Goal: Task Accomplishment & Management: Complete application form

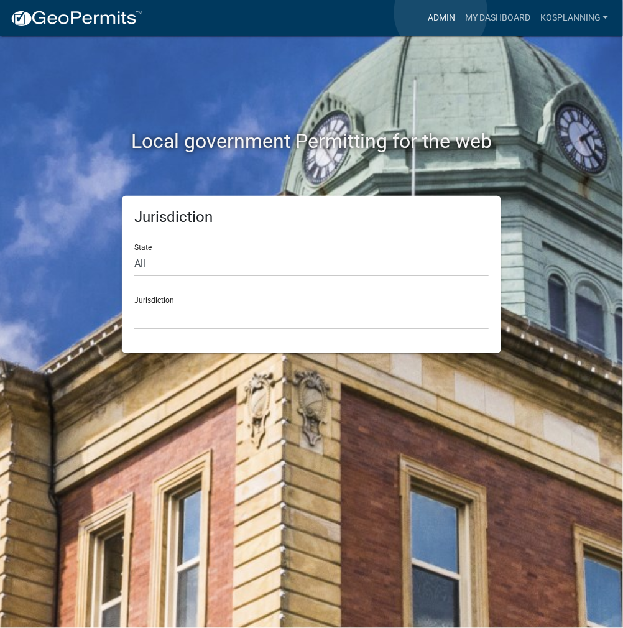
click at [441, 12] on link "Admin" at bounding box center [441, 18] width 37 height 24
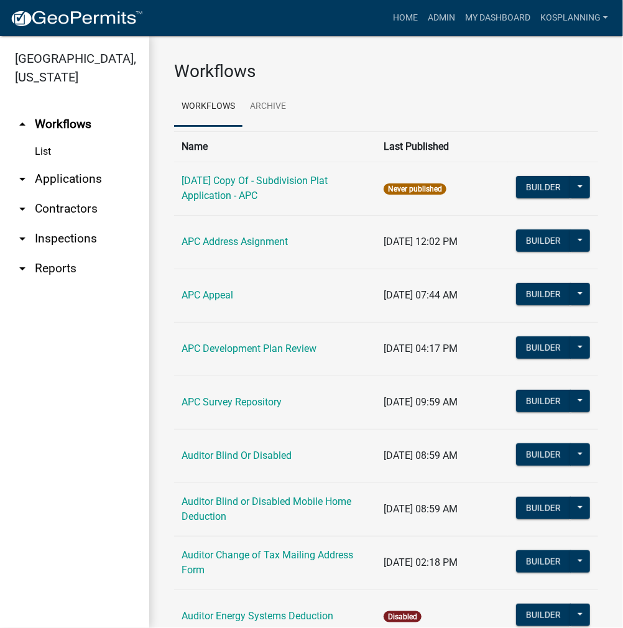
click at [74, 211] on link "arrow_drop_down Contractors" at bounding box center [74, 209] width 149 height 30
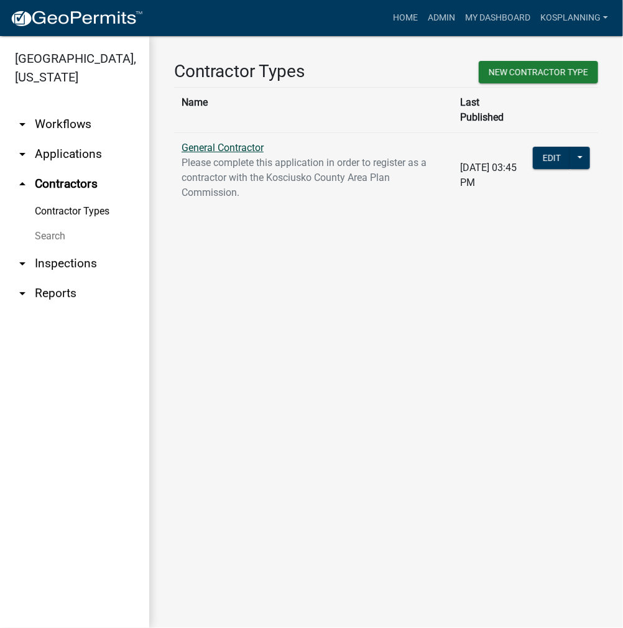
click at [232, 142] on link "General Contractor" at bounding box center [223, 148] width 82 height 12
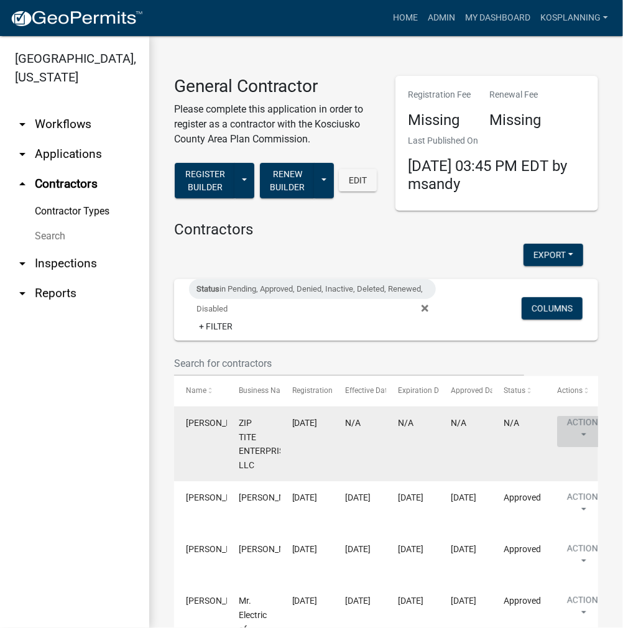
click at [573, 428] on button "Action" at bounding box center [582, 431] width 51 height 31
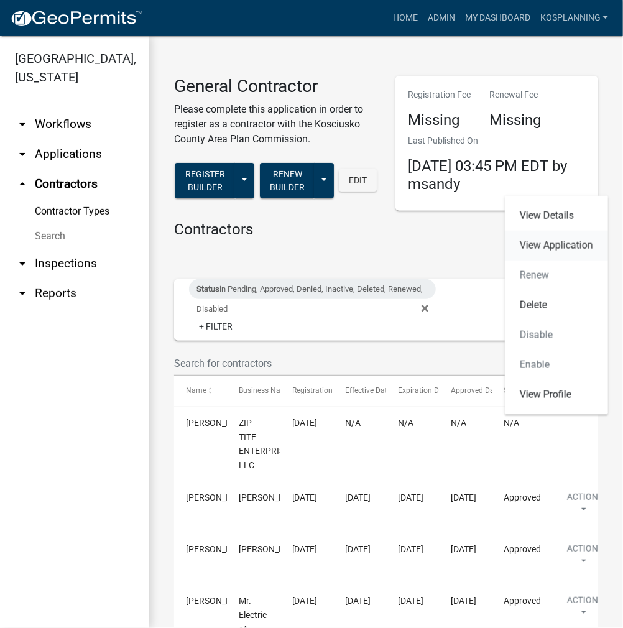
click at [556, 250] on link "View Application" at bounding box center [556, 246] width 103 height 30
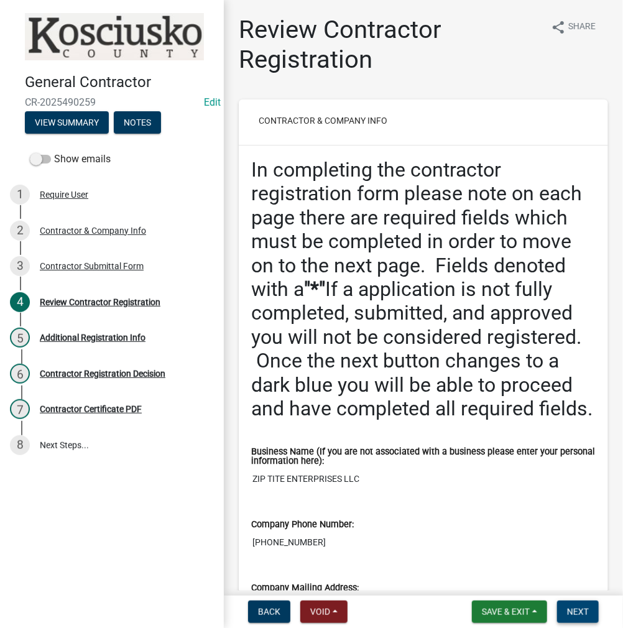
click at [582, 615] on span "Next" at bounding box center [578, 612] width 22 height 10
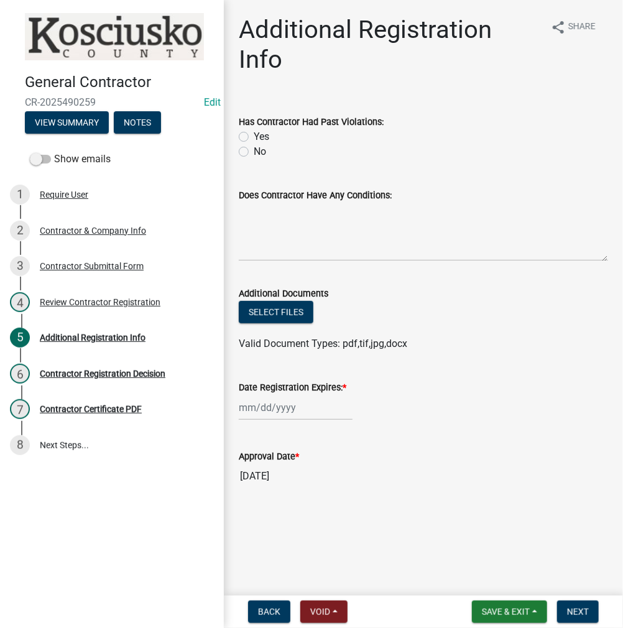
click at [254, 150] on label "No" at bounding box center [260, 151] width 12 height 15
click at [254, 150] on input "No" at bounding box center [258, 148] width 8 height 8
radio input "true"
click at [298, 229] on textarea "Does Contractor Have Any Conditions:" at bounding box center [423, 232] width 369 height 58
type textarea "none"
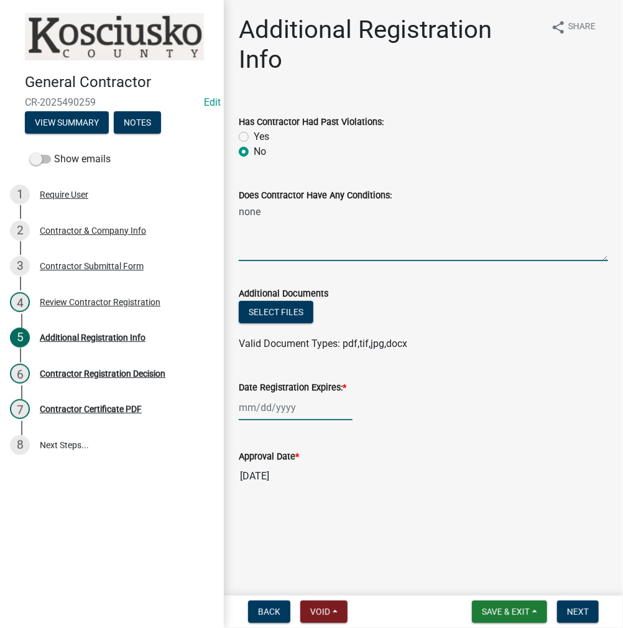
click at [284, 405] on div at bounding box center [296, 407] width 114 height 25
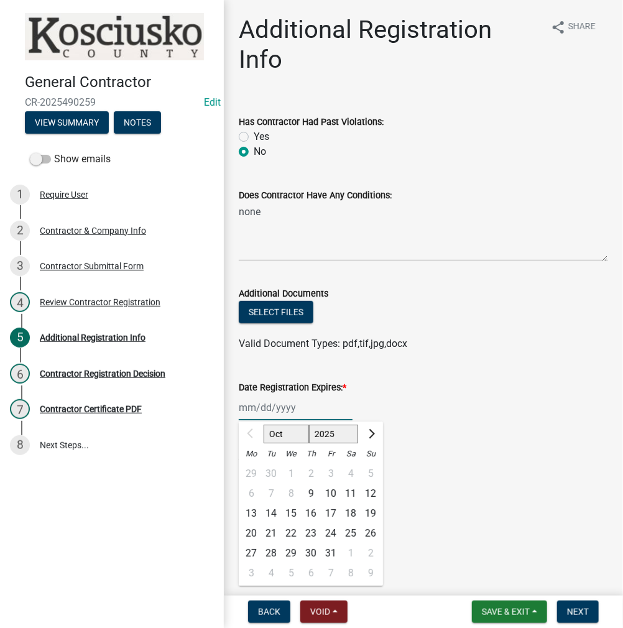
click at [336, 428] on select "2025 2026 2027 2028 2029 2030 2031 2032 2033 2034 2035 2036 2037 2038 2039 2040…" at bounding box center [334, 434] width 50 height 19
select select "2026"
click at [309, 425] on select "2025 2026 2027 2028 2029 2030 2031 2032 2033 2034 2035 2036 2037 2038 2039 2040…" at bounding box center [334, 434] width 50 height 19
click at [333, 491] on div "9" at bounding box center [331, 494] width 20 height 20
type input "[DATE]"
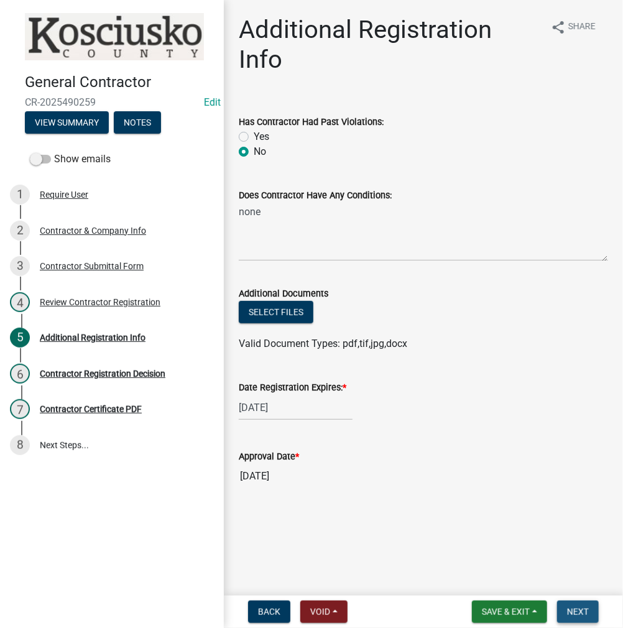
click at [589, 612] on button "Next" at bounding box center [578, 611] width 42 height 22
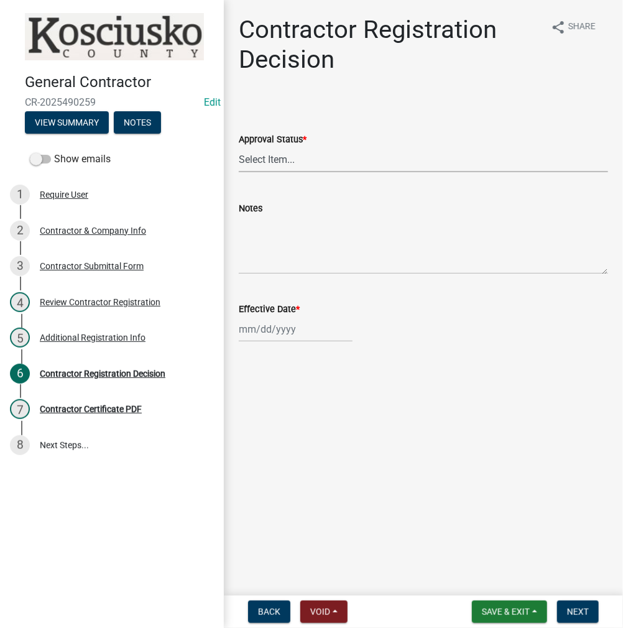
click at [271, 160] on select "Select Item... Approved Denied" at bounding box center [423, 159] width 369 height 25
click at [239, 147] on select "Select Item... Approved Denied" at bounding box center [423, 159] width 369 height 25
select select "8e4351d7-4ebf-4714-a7c9-c8187f00e083"
click at [269, 328] on div at bounding box center [296, 328] width 114 height 25
select select "10"
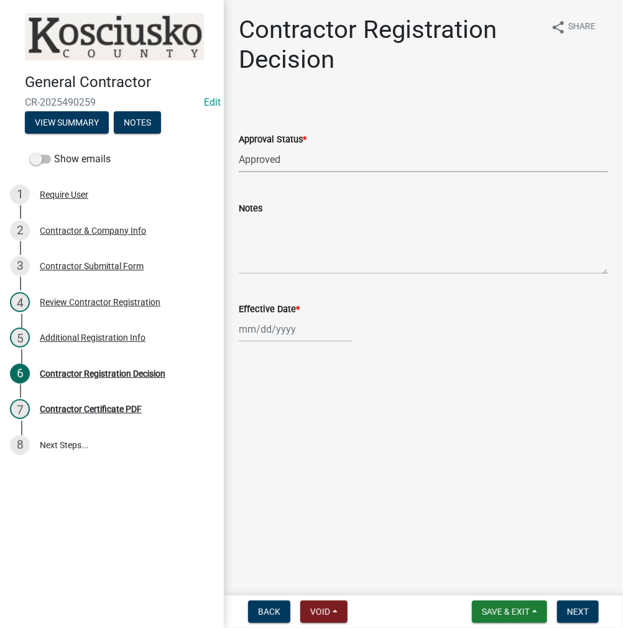
select select "2025"
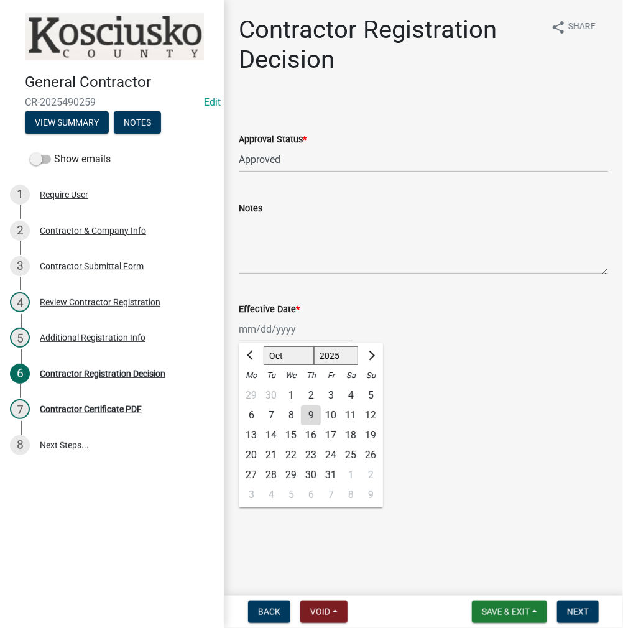
click at [311, 415] on div "9" at bounding box center [311, 415] width 20 height 20
type input "[DATE]"
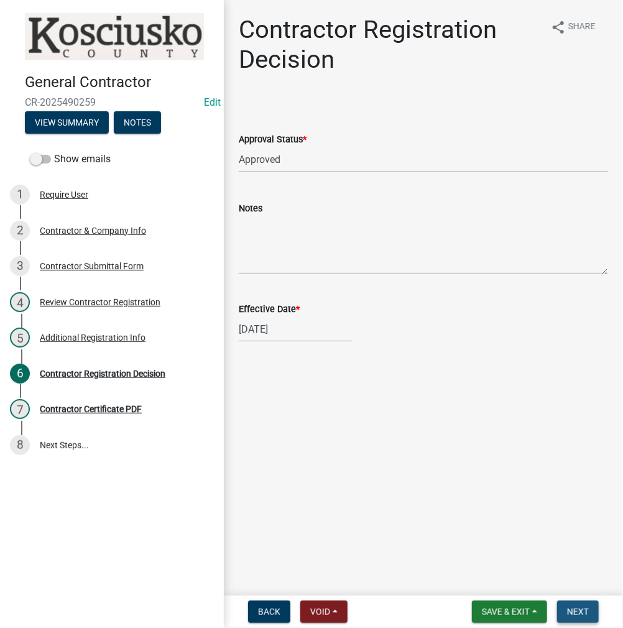
click at [578, 611] on span "Next" at bounding box center [578, 612] width 22 height 10
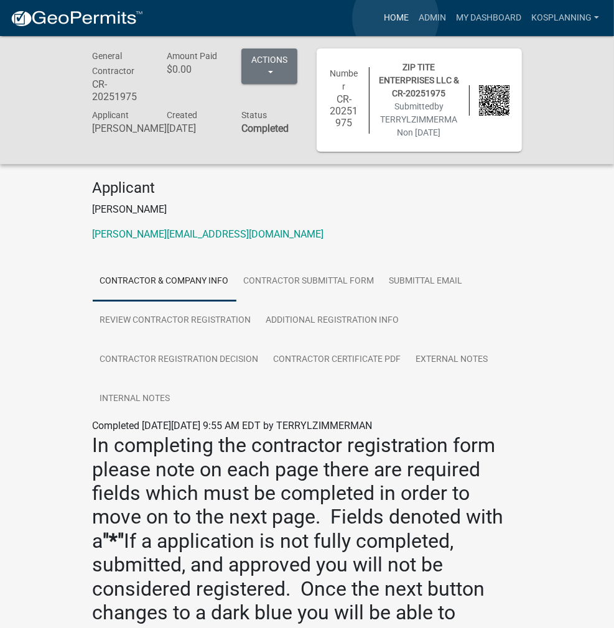
click at [395, 18] on link "Home" at bounding box center [396, 18] width 35 height 24
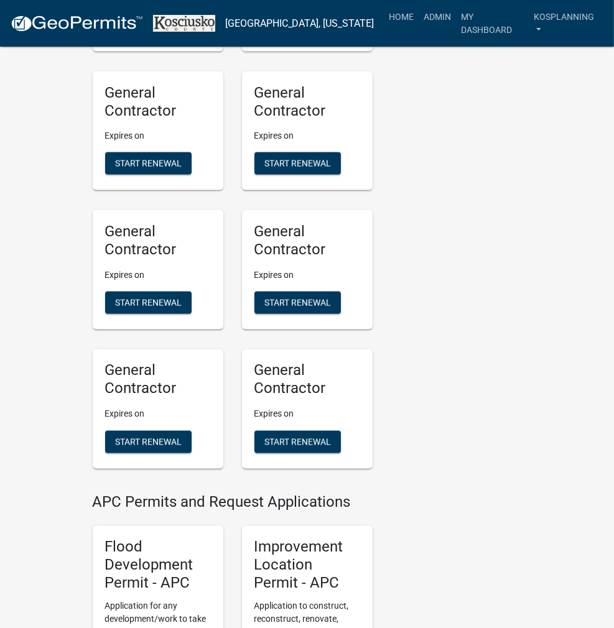
scroll to position [1243, 0]
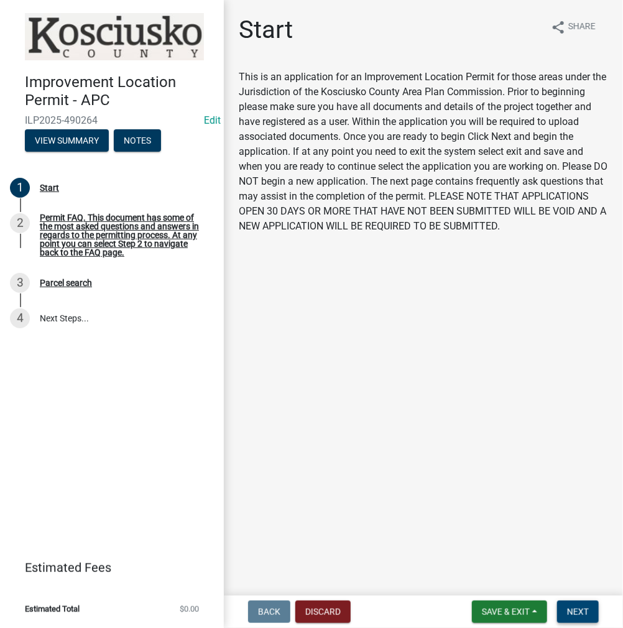
click at [566, 602] on button "Next" at bounding box center [578, 611] width 42 height 22
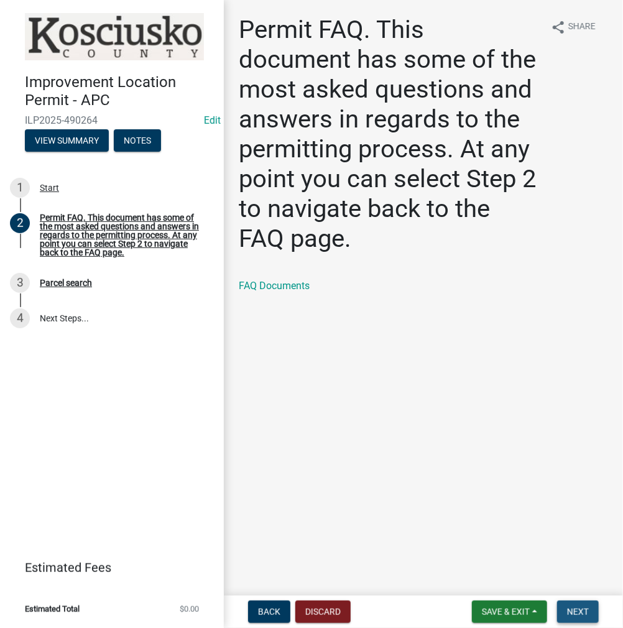
click at [567, 612] on span "Next" at bounding box center [578, 612] width 22 height 10
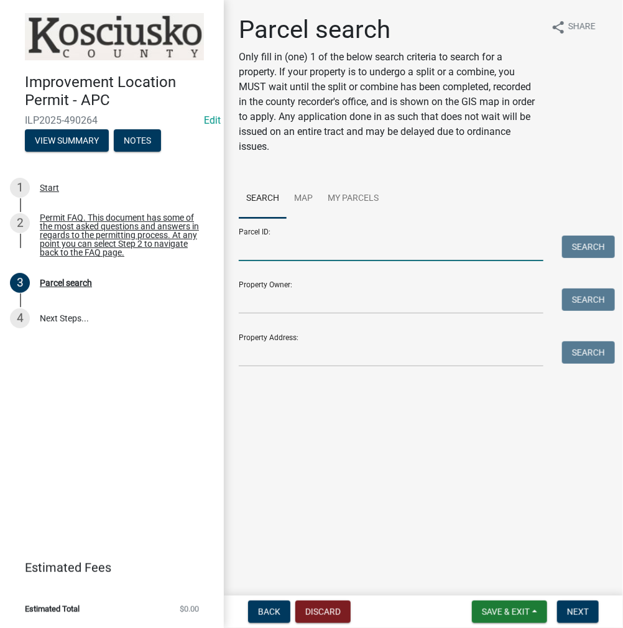
click at [282, 240] on input "Parcel ID:" at bounding box center [391, 248] width 305 height 25
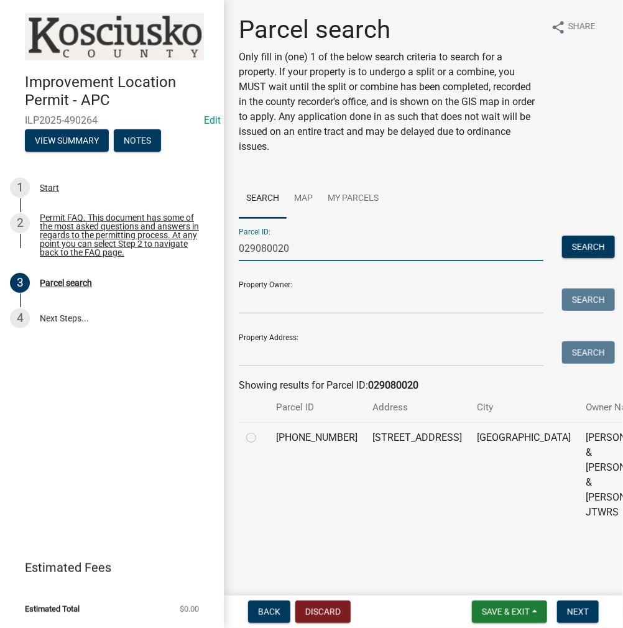
type input "029080020"
click at [261, 430] on label at bounding box center [261, 430] width 0 height 0
click at [261, 438] on input "radio" at bounding box center [265, 434] width 8 height 8
radio input "true"
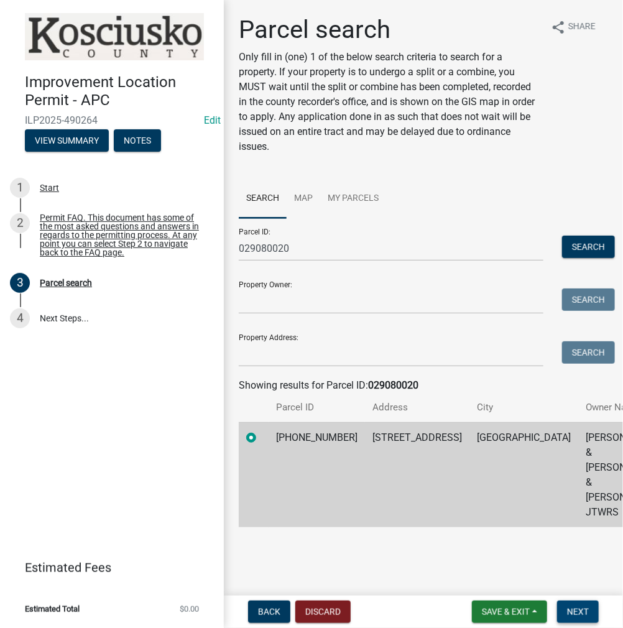
click at [580, 620] on button "Next" at bounding box center [578, 611] width 42 height 22
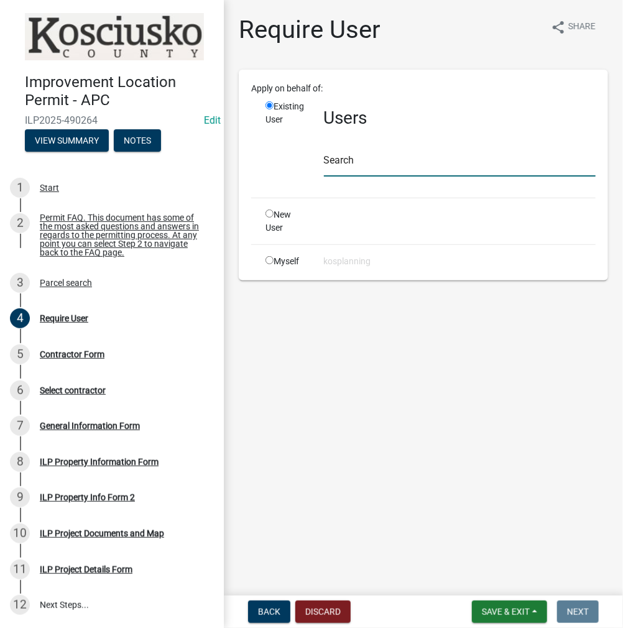
click at [347, 164] on input "text" at bounding box center [460, 163] width 272 height 25
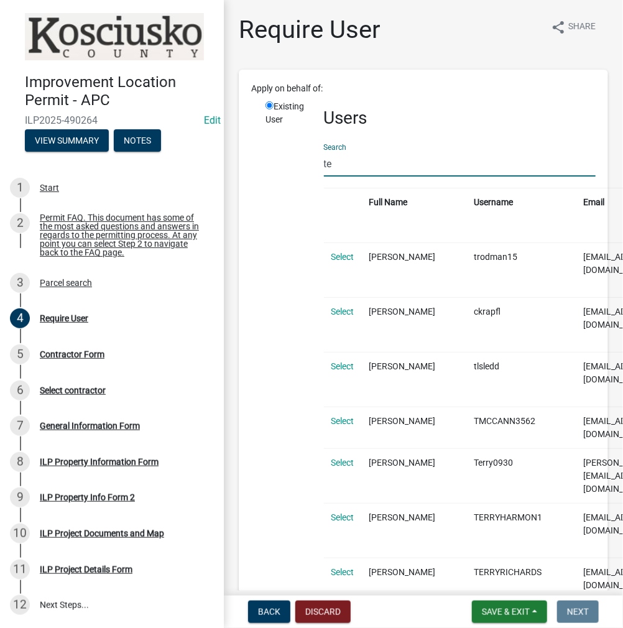
type input "t"
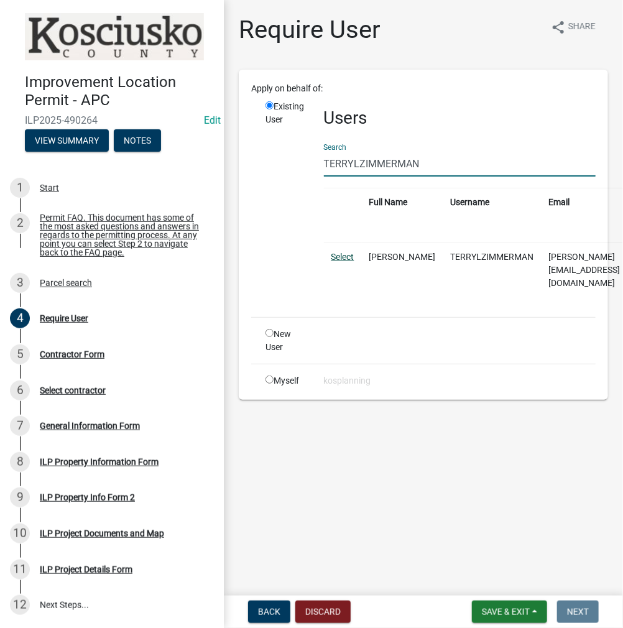
type input "TERRYLZIMMERMAN"
click at [338, 252] on link "Select" at bounding box center [342, 257] width 23 height 10
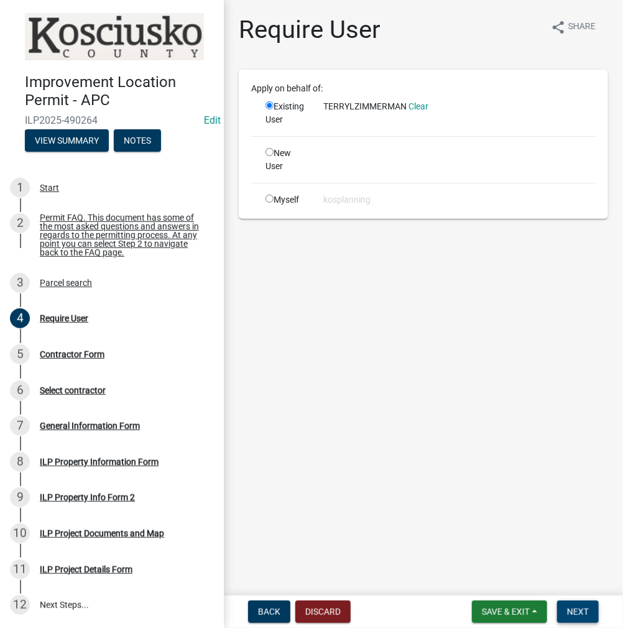
click at [580, 607] on span "Next" at bounding box center [578, 612] width 22 height 10
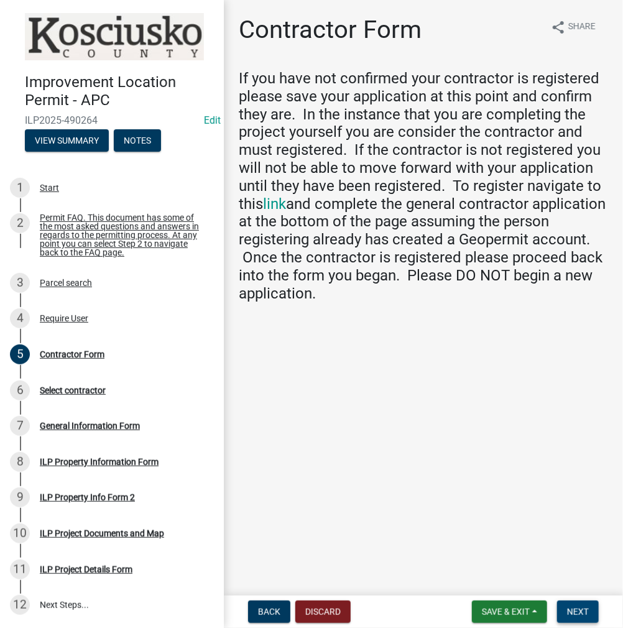
click at [569, 617] on button "Next" at bounding box center [578, 611] width 42 height 22
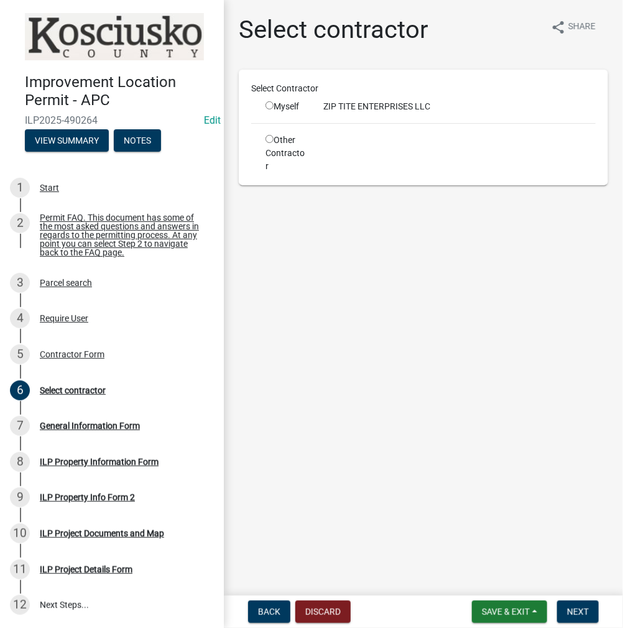
click at [270, 103] on input "radio" at bounding box center [269, 105] width 8 height 8
radio input "true"
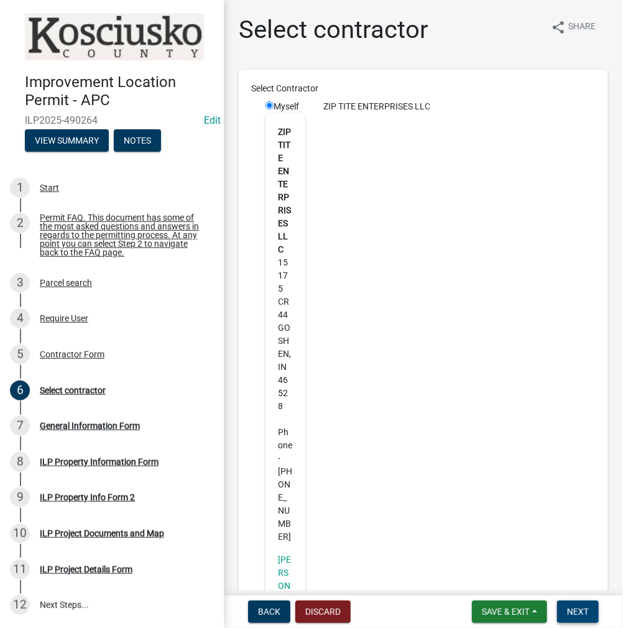
click at [566, 610] on button "Next" at bounding box center [578, 611] width 42 height 22
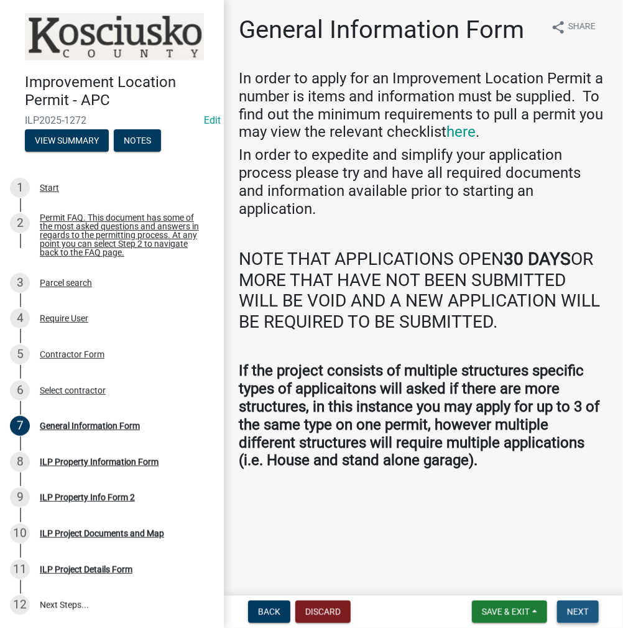
click at [574, 612] on span "Next" at bounding box center [578, 612] width 22 height 10
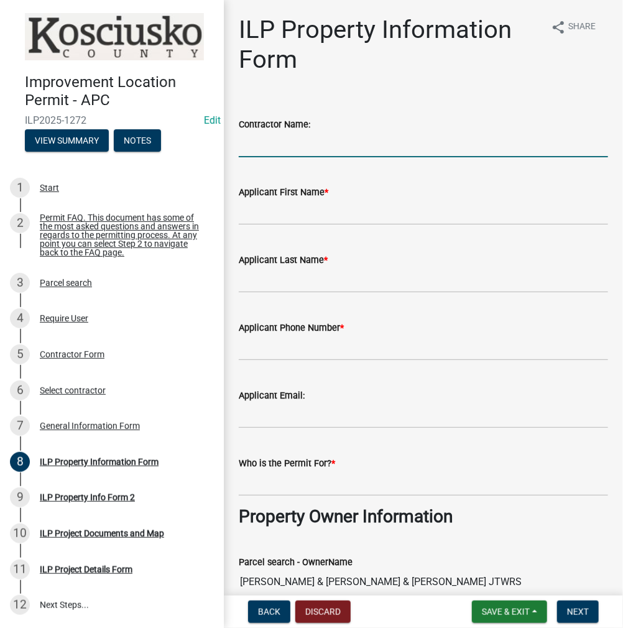
click at [262, 135] on input "Contractor Name:" at bounding box center [423, 144] width 369 height 25
type input "ZIP TITE ENTERPRISES LLC"
click at [283, 218] on input "Applicant First Name *" at bounding box center [423, 212] width 369 height 25
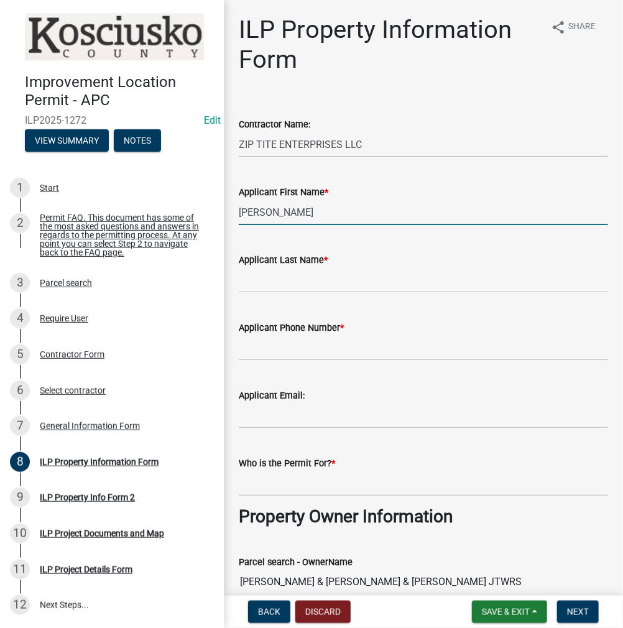
type input "[PERSON_NAME]"
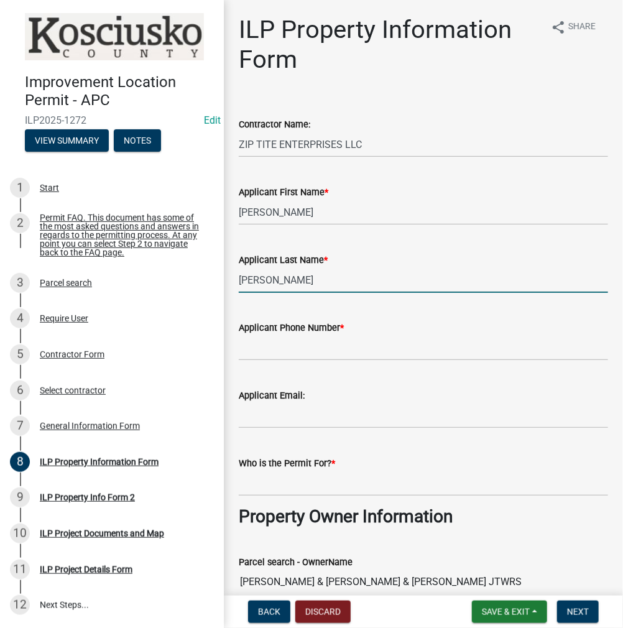
type input "[PERSON_NAME]"
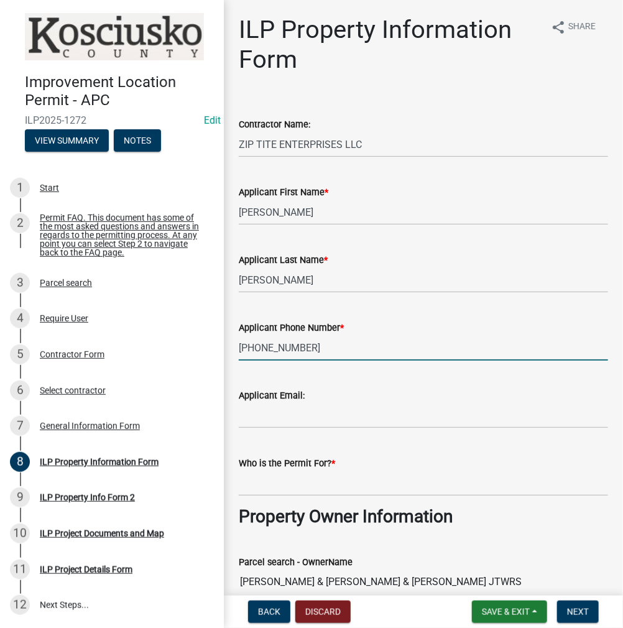
type input "[PHONE_NUMBER]"
drag, startPoint x: 249, startPoint y: 349, endPoint x: 206, endPoint y: 347, distance: 42.9
click at [206, 348] on div "Improvement Location Permit - APC ILP2025-1272 Edit View Summary Notes 1 Start …" at bounding box center [311, 314] width 623 height 628
click at [276, 479] on input "Who is the Permit For? *" at bounding box center [423, 483] width 369 height 25
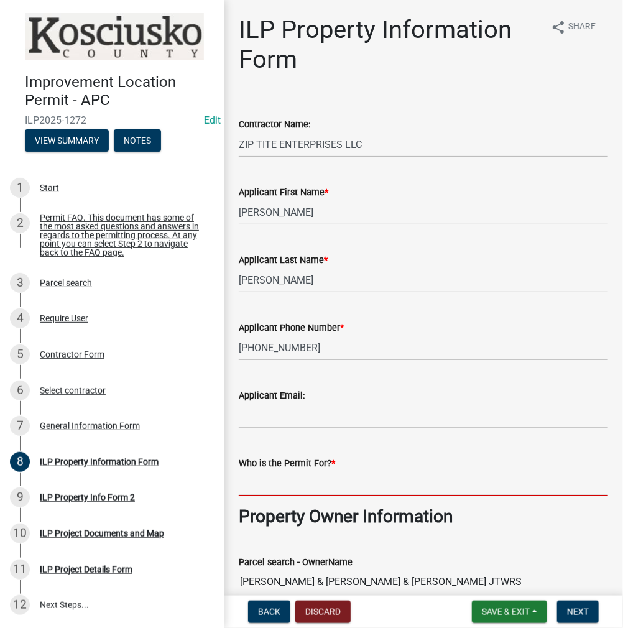
scroll to position [186, 0]
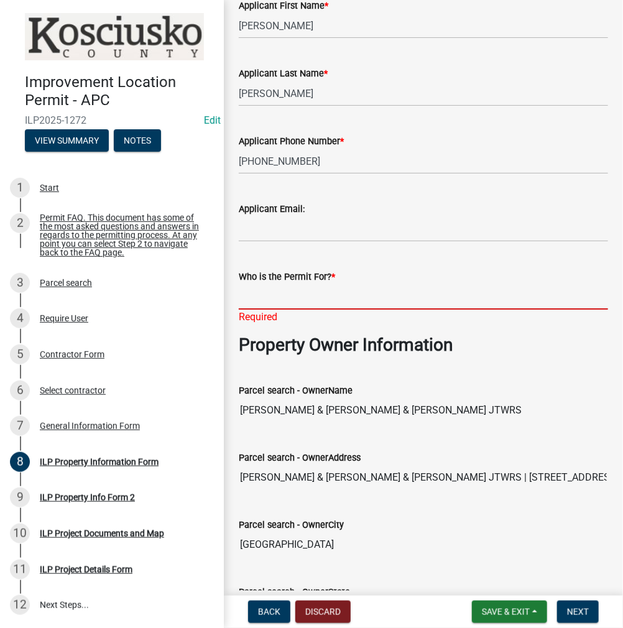
click at [264, 300] on input "Who is the Permit For? *" at bounding box center [423, 296] width 369 height 25
click at [272, 293] on input "[PERSON_NAME]" at bounding box center [423, 296] width 369 height 25
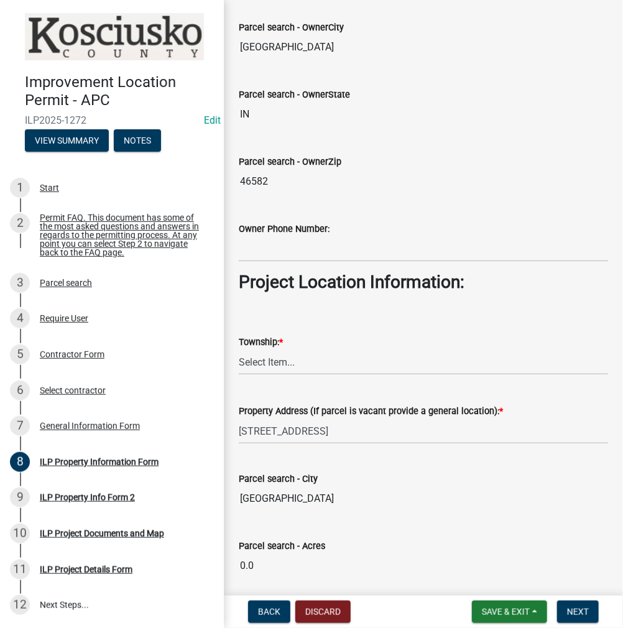
type input "[PERSON_NAME] & [PERSON_NAME]"
click at [272, 359] on select "Select Item... [PERSON_NAME] - Elkhart Co Clay Etna [GEOGRAPHIC_DATA][PERSON_NA…" at bounding box center [423, 361] width 369 height 25
click at [239, 349] on select "Select Item... [PERSON_NAME] - Elkhart Co Clay Etna [GEOGRAPHIC_DATA][PERSON_NA…" at bounding box center [423, 361] width 369 height 25
select select "ce5e5af6-c6c5-4687-8c03-18a23ec22597"
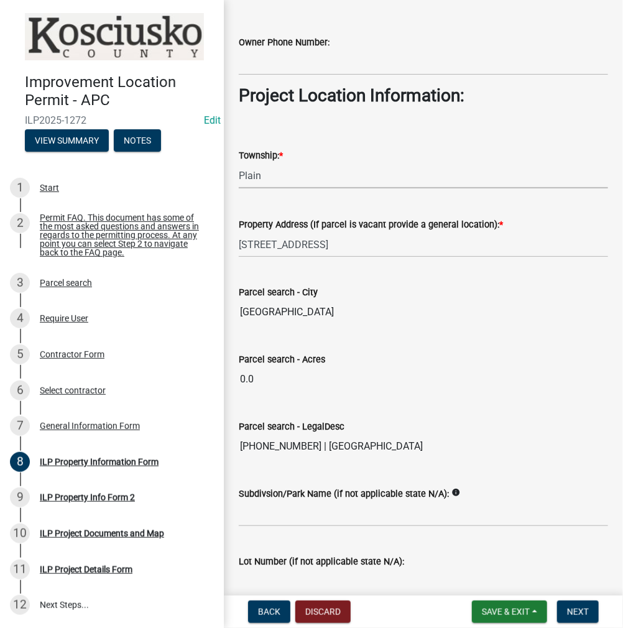
scroll to position [915, 0]
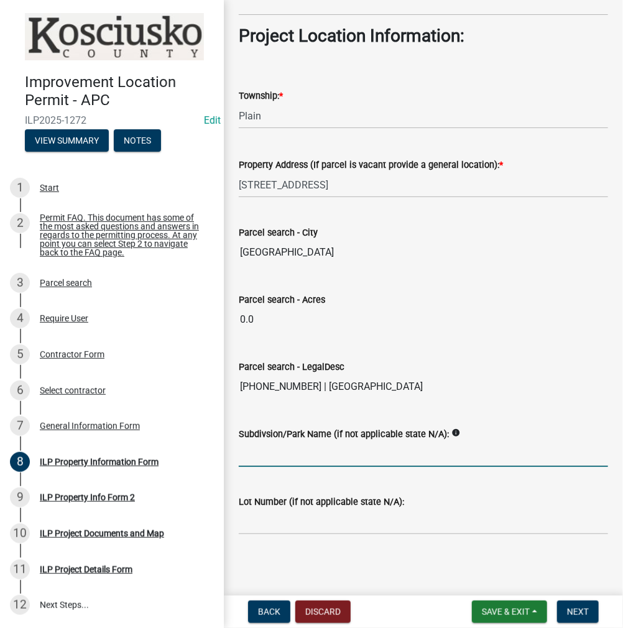
click at [269, 449] on input "Subdivsion/Park Name (if not applicable state N/A):" at bounding box center [423, 453] width 369 height 25
type input "[GEOGRAPHIC_DATA]"
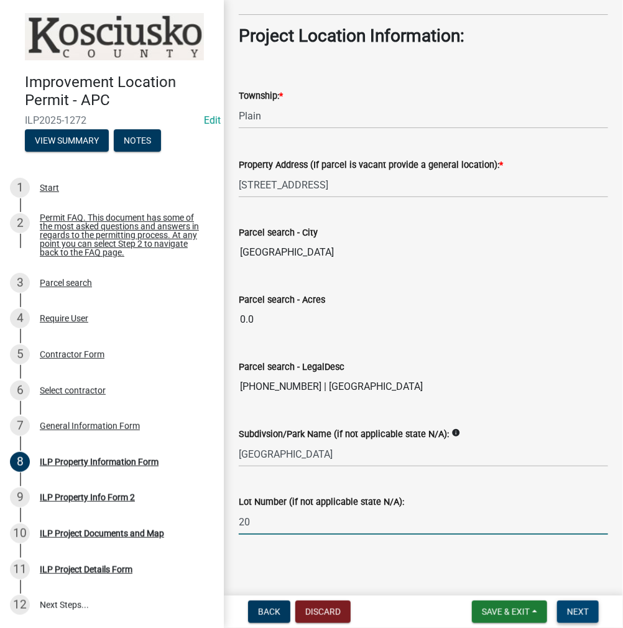
type input "20"
click at [573, 605] on button "Next" at bounding box center [578, 611] width 42 height 22
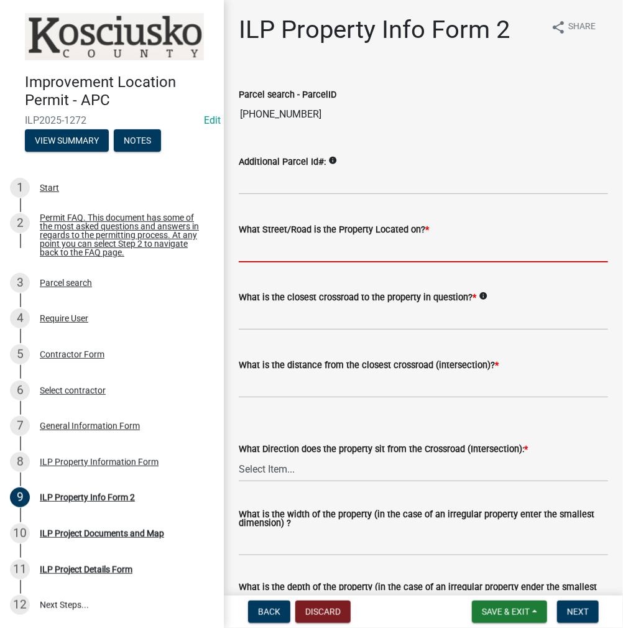
click at [252, 252] on input "What Street/Road is the Property Located on? *" at bounding box center [423, 249] width 369 height 25
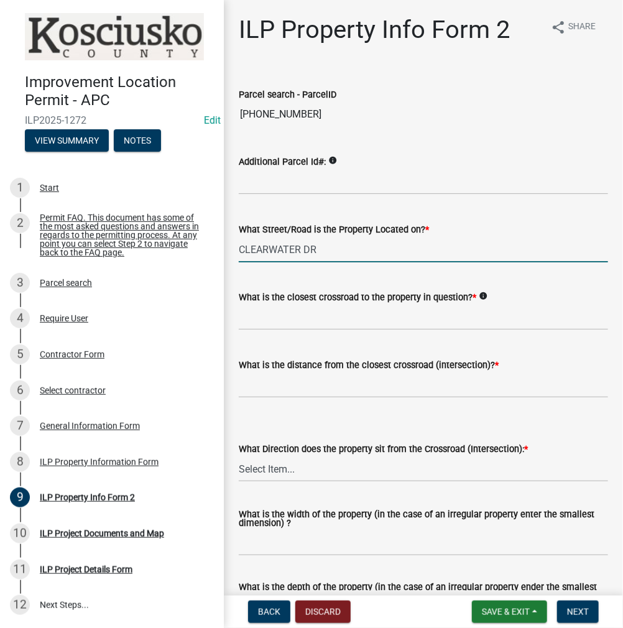
type input "CLEARWATER DR"
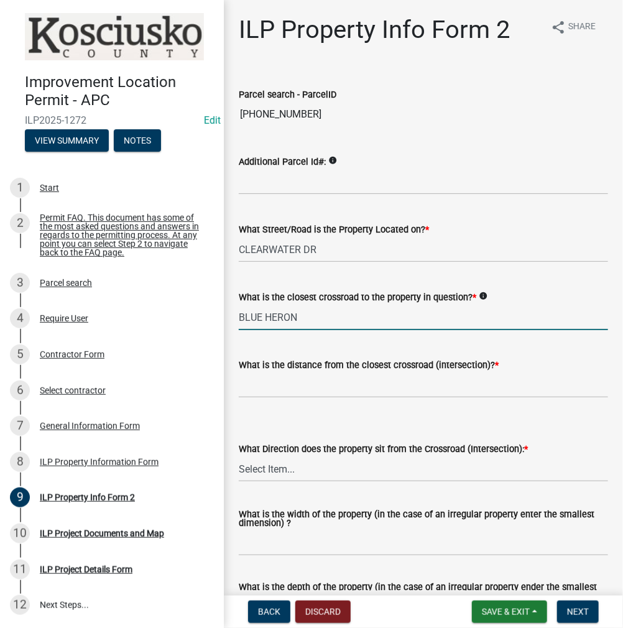
click at [356, 315] on input "BLUE HERON" at bounding box center [423, 317] width 369 height 25
type input "BLUE HERON DR"
click at [300, 385] on input "text" at bounding box center [423, 384] width 369 height 25
type input "0"
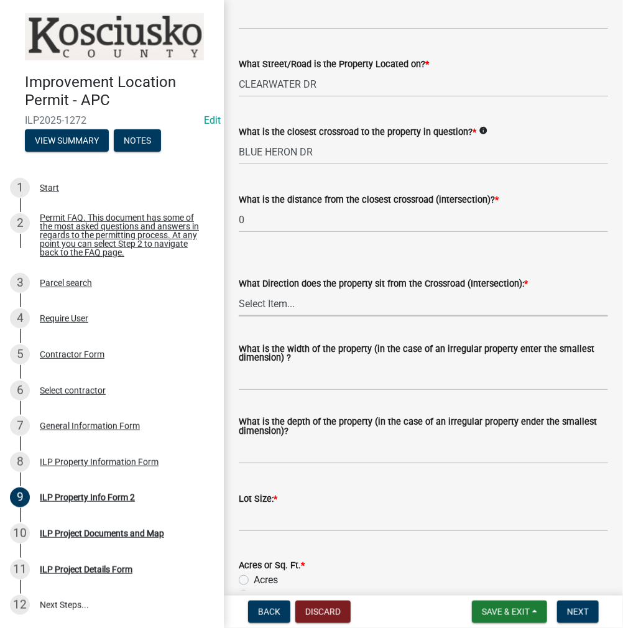
scroll to position [249, 0]
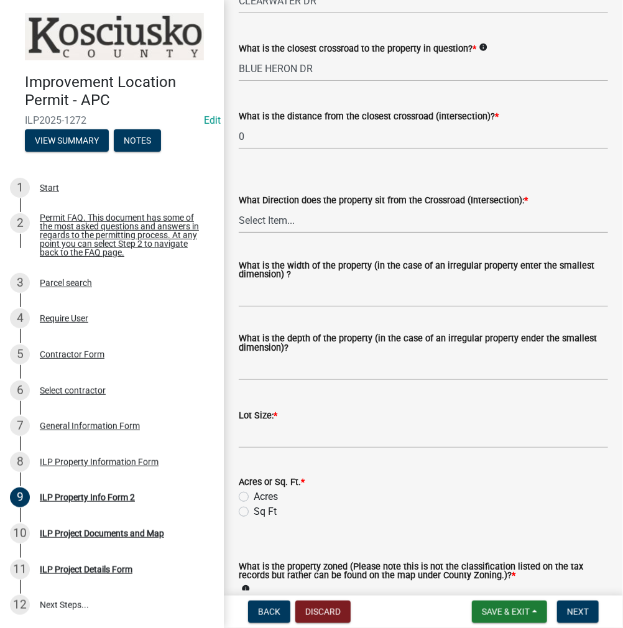
click at [271, 223] on select "Select Item... N NE NW S SE SW E W" at bounding box center [423, 220] width 369 height 25
click at [239, 208] on select "Select Item... N NE NW S SE SW E W" at bounding box center [423, 220] width 369 height 25
select select "0609af41-fe40-4fa2-880d-6f54f567ae8e"
click at [274, 296] on input "What is the width of the property (in the case of an irregular property enter t…" at bounding box center [423, 294] width 369 height 25
type input "150"
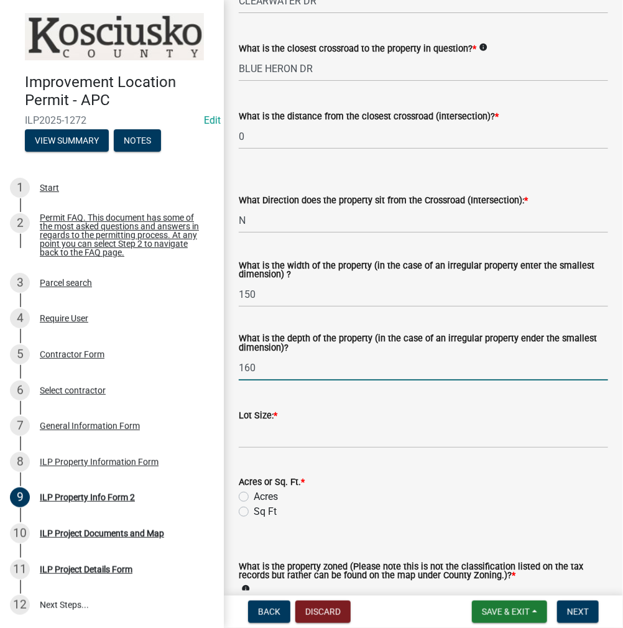
type input "160"
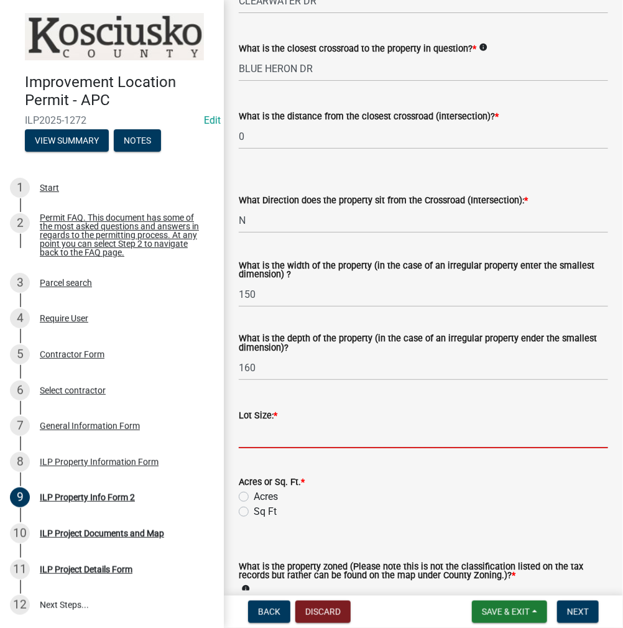
type input "4"
type input "24000"
click at [254, 511] on label "Sq Ft" at bounding box center [265, 511] width 23 height 15
click at [254, 511] on input "Sq Ft" at bounding box center [258, 508] width 8 height 8
radio input "true"
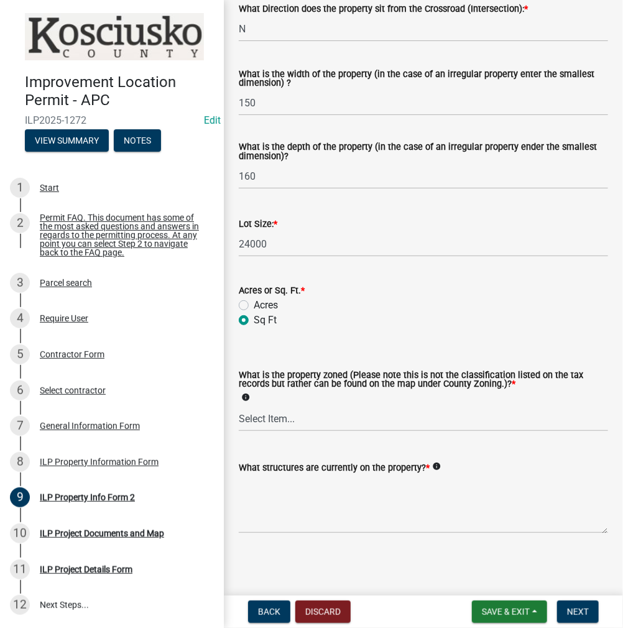
scroll to position [441, 0]
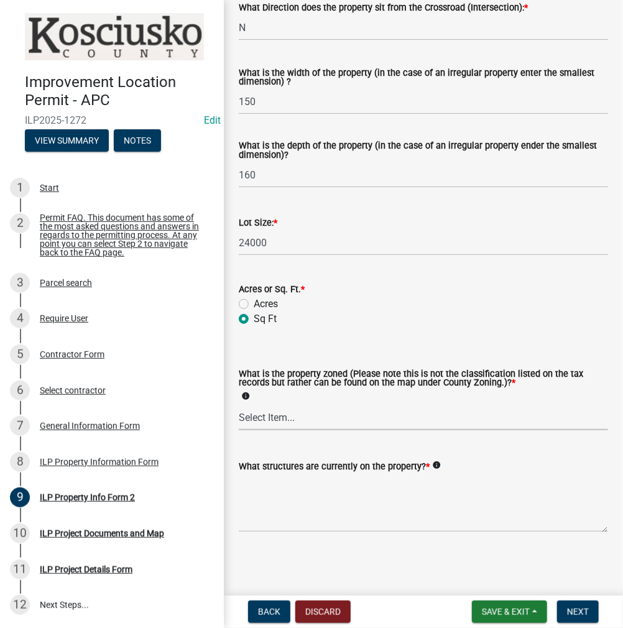
click at [266, 420] on select "Select Item... Agricultural Agricultural 2 Commercial Environmental Industrial …" at bounding box center [423, 417] width 369 height 25
click at [239, 405] on select "Select Item... Agricultural Agricultural 2 Commercial Environmental Industrial …" at bounding box center [423, 417] width 369 height 25
select select "1146270b-2111-4e23-bf7f-74ce85cf7041"
click at [272, 501] on textarea "What structures are currently on the property? *" at bounding box center [423, 503] width 369 height 58
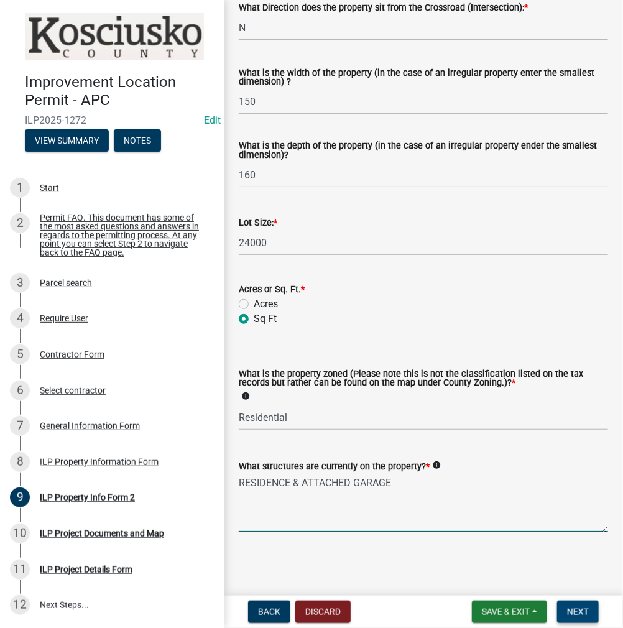
type textarea "RESIDENCE & ATTACHED GARAGE"
click at [576, 607] on span "Next" at bounding box center [578, 612] width 22 height 10
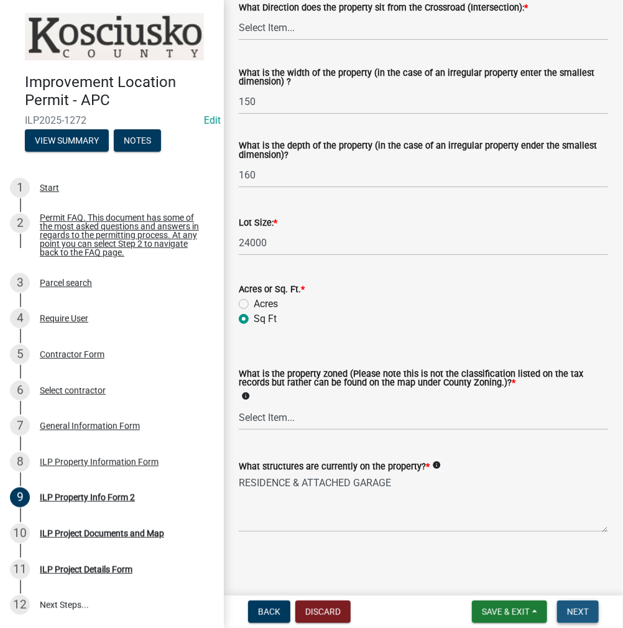
scroll to position [0, 0]
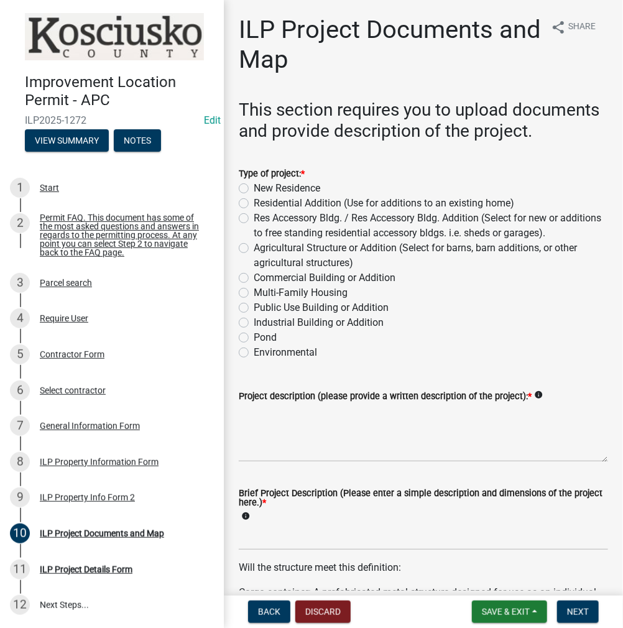
click at [249, 211] on div "Residential Addition (Use for additions to an existing home)" at bounding box center [423, 203] width 369 height 15
click at [254, 211] on label "Residential Addition (Use for additions to an existing home)" at bounding box center [384, 203] width 260 height 15
click at [254, 204] on input "Residential Addition (Use for additions to an existing home)" at bounding box center [258, 200] width 8 height 8
radio input "true"
click at [261, 446] on textarea "Project description (please provide a written description of the project): *" at bounding box center [423, 432] width 369 height 58
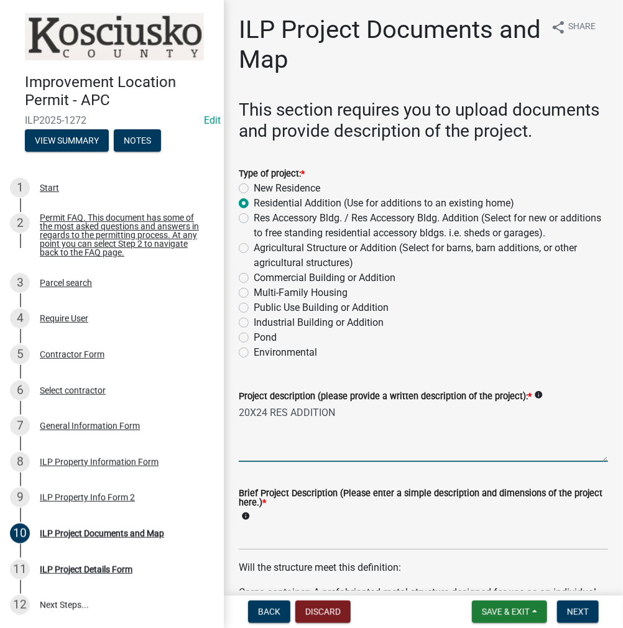
type textarea "20X24 RES ADDITION"
click at [270, 550] on input "Brief Project Description (Please enter a simple description and dimensions of …" at bounding box center [423, 537] width 369 height 25
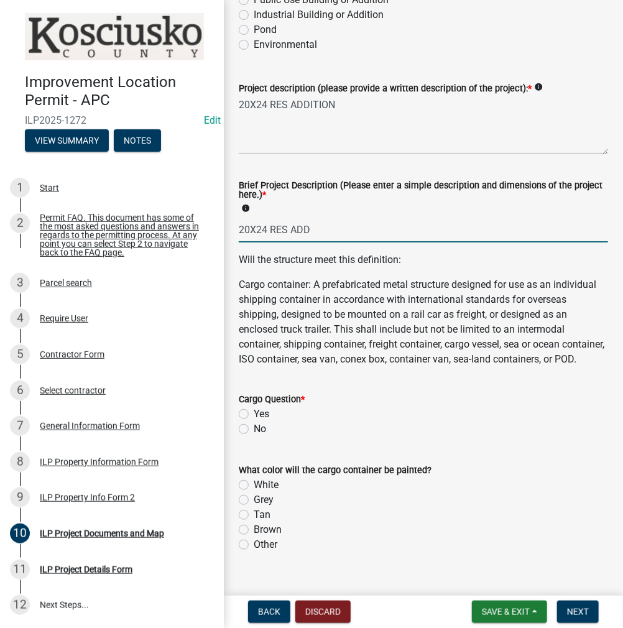
scroll to position [435, 0]
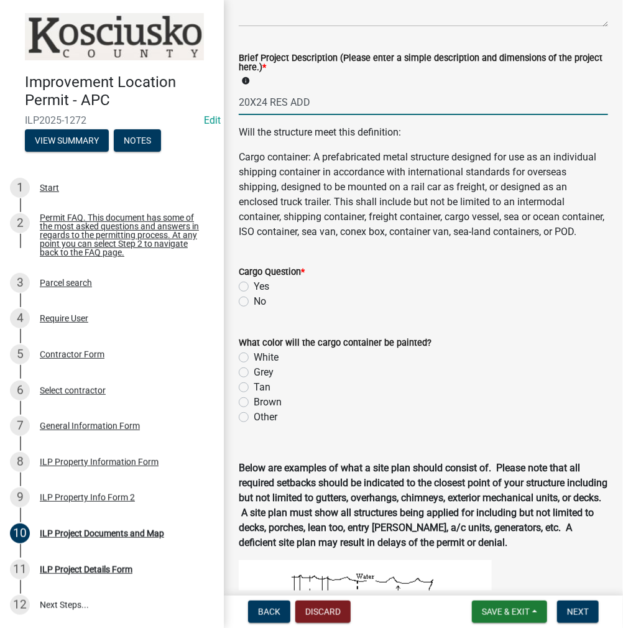
type input "20X24 RES ADD"
click at [254, 309] on label "No" at bounding box center [260, 301] width 12 height 15
click at [254, 302] on input "No" at bounding box center [258, 298] width 8 height 8
radio input "true"
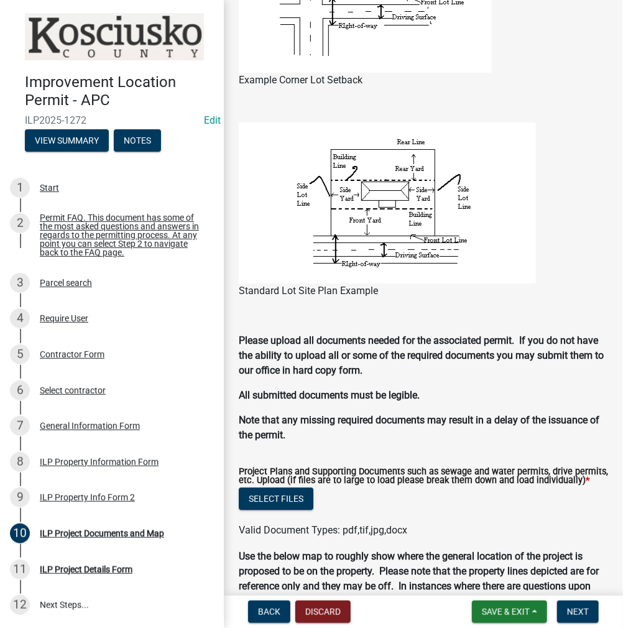
scroll to position [1119, 0]
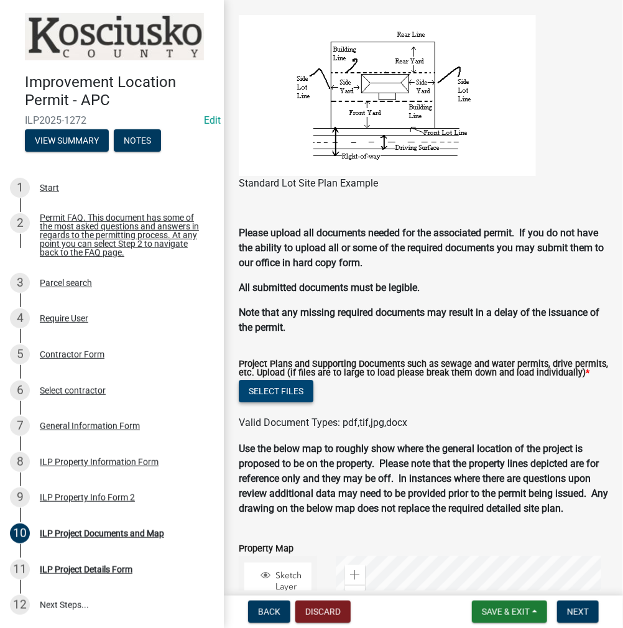
click at [274, 402] on button "Select files" at bounding box center [276, 391] width 75 height 22
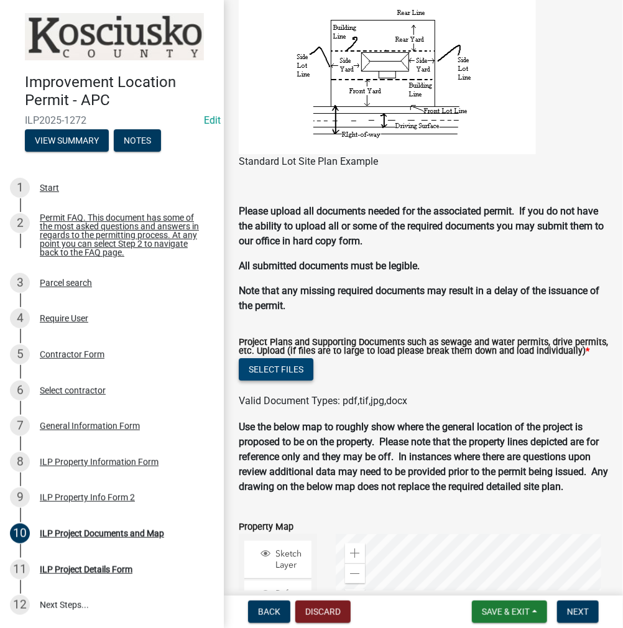
scroll to position [1097, 0]
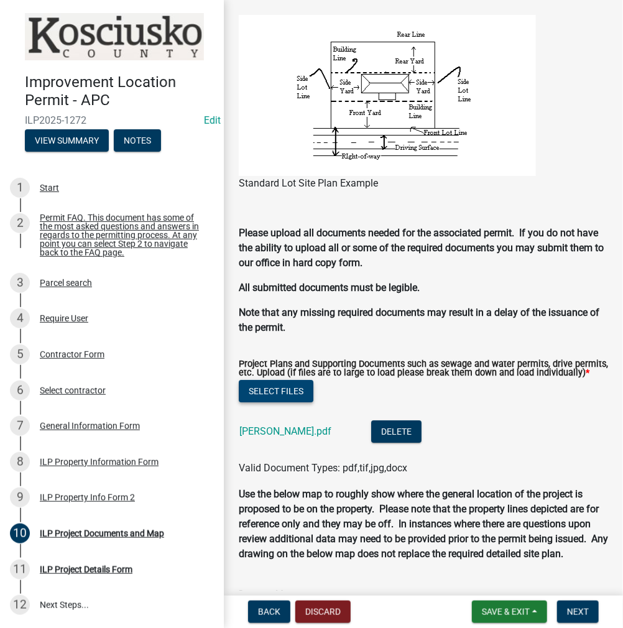
click at [308, 402] on button "Select files" at bounding box center [276, 391] width 75 height 22
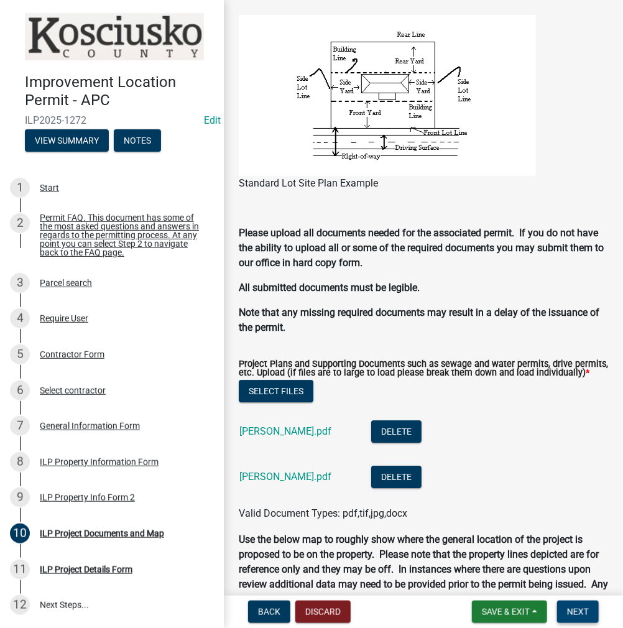
click at [574, 615] on span "Next" at bounding box center [578, 612] width 22 height 10
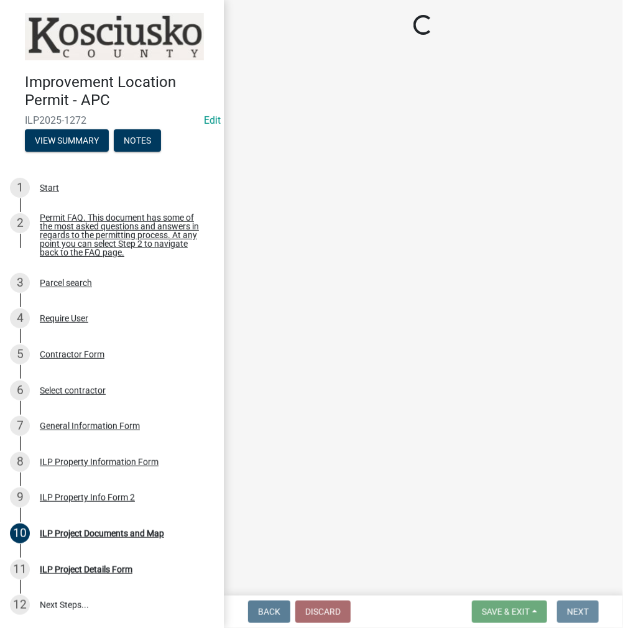
scroll to position [0, 0]
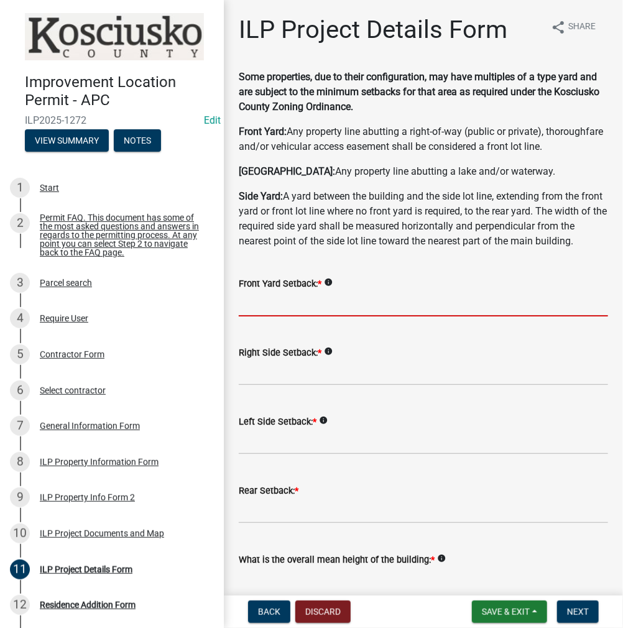
click at [275, 316] on input "text" at bounding box center [423, 303] width 369 height 25
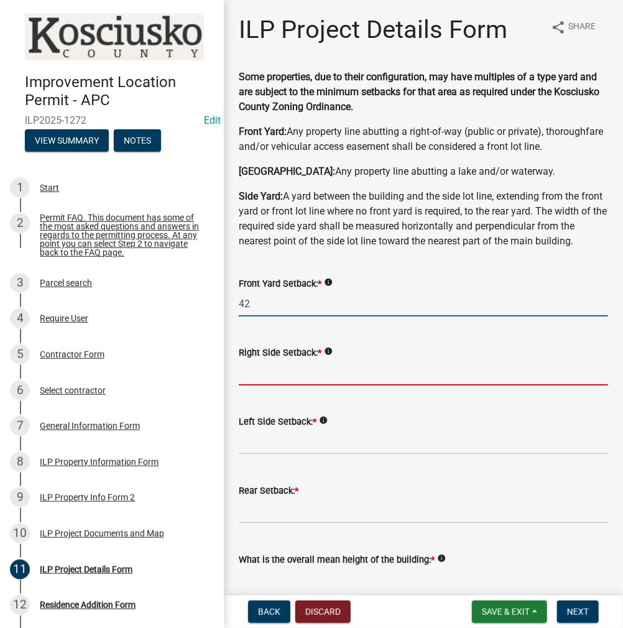
type input "42.0"
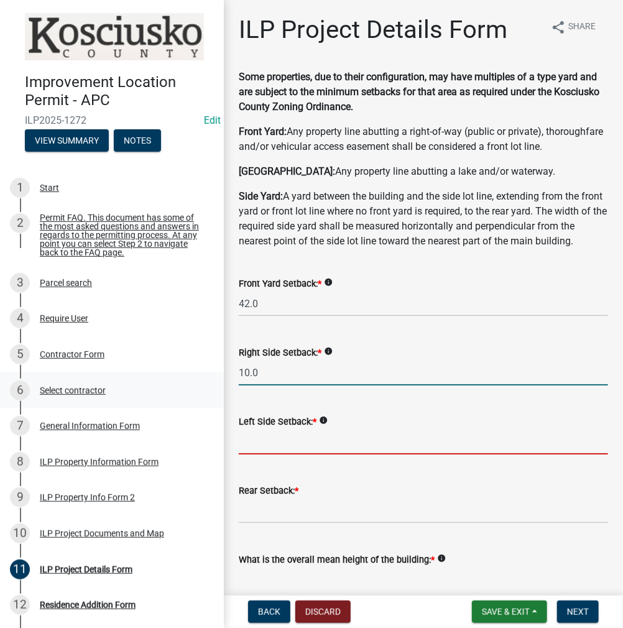
drag, startPoint x: 241, startPoint y: 401, endPoint x: 201, endPoint y: 398, distance: 39.9
click at [201, 398] on div "Improvement Location Permit - APC ILP2025-1272 Edit View Summary Notes 1 Start …" at bounding box center [311, 314] width 623 height 628
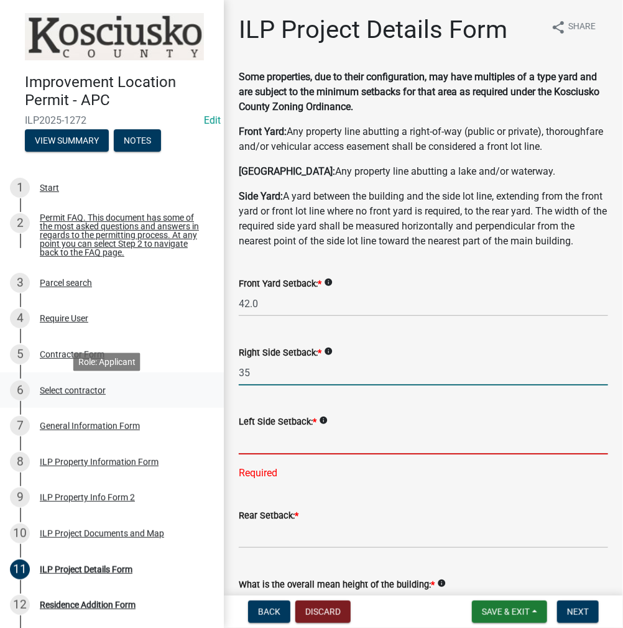
type input "35.0"
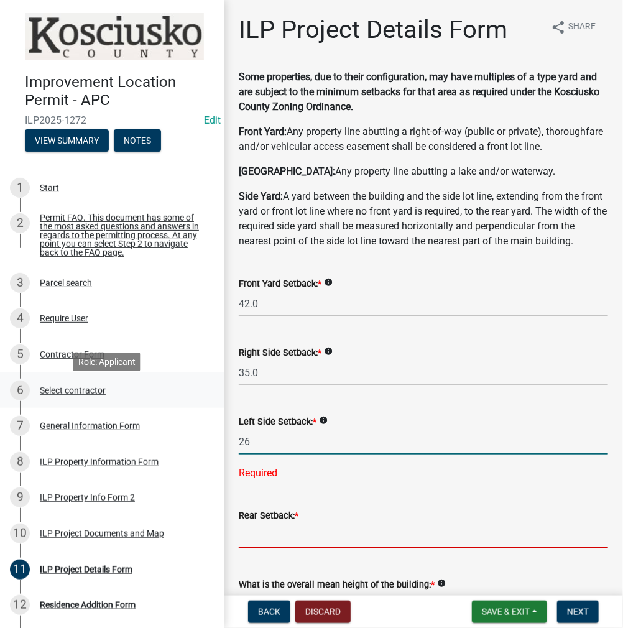
type input "26.0"
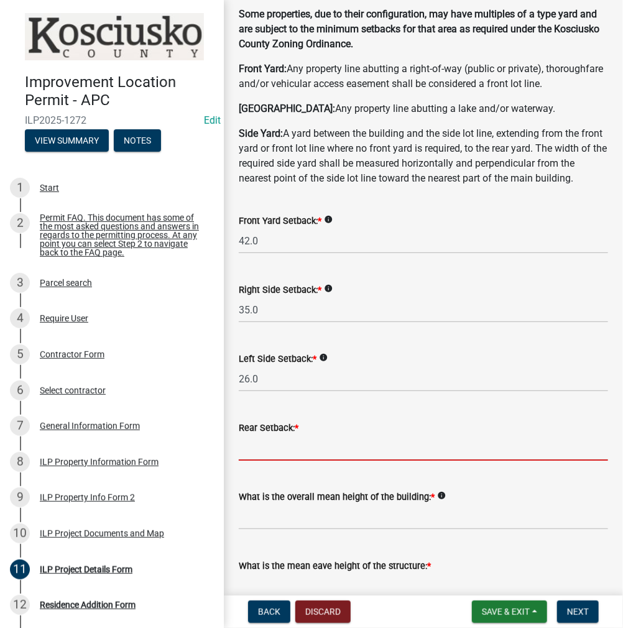
scroll to position [124, 0]
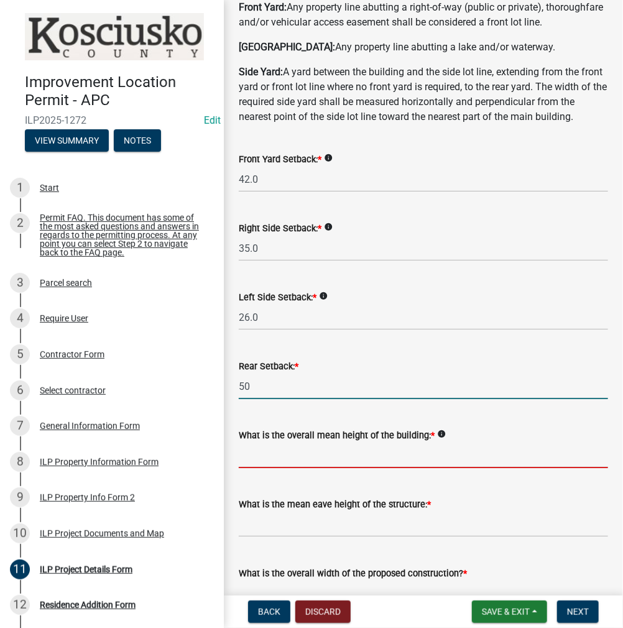
type input "50.0"
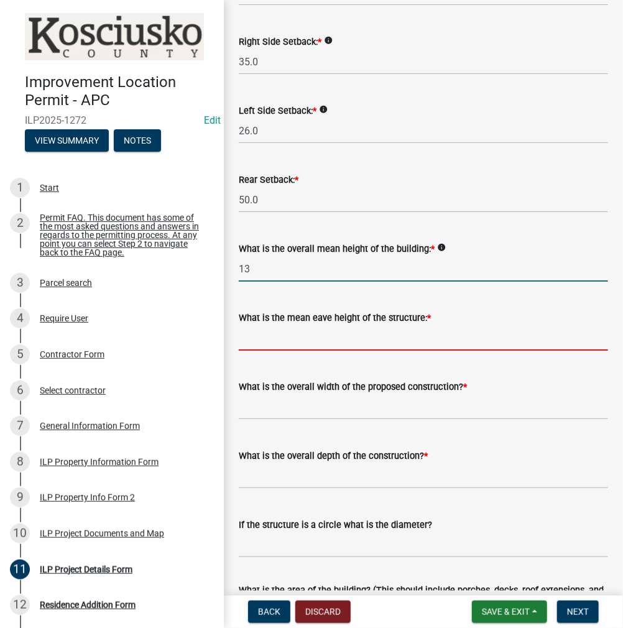
type input "13.0"
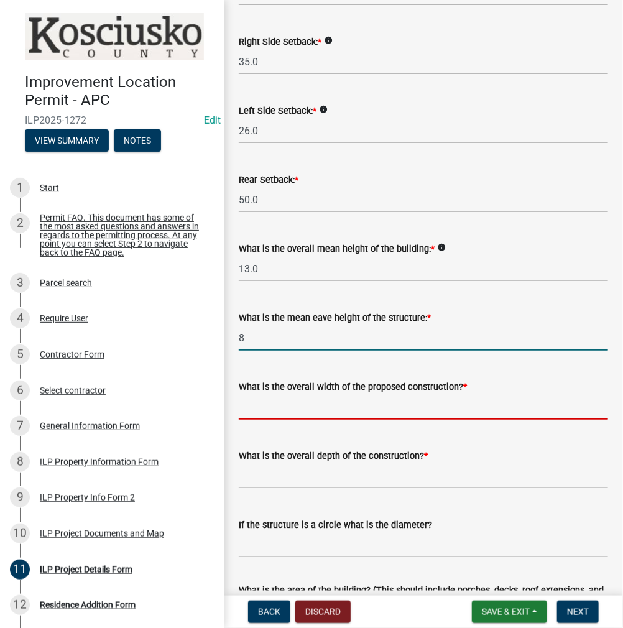
type input "8.0"
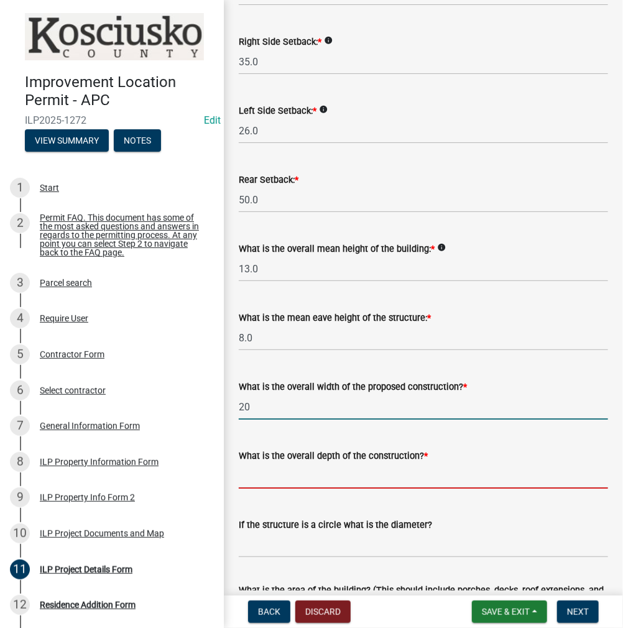
type input "20.00"
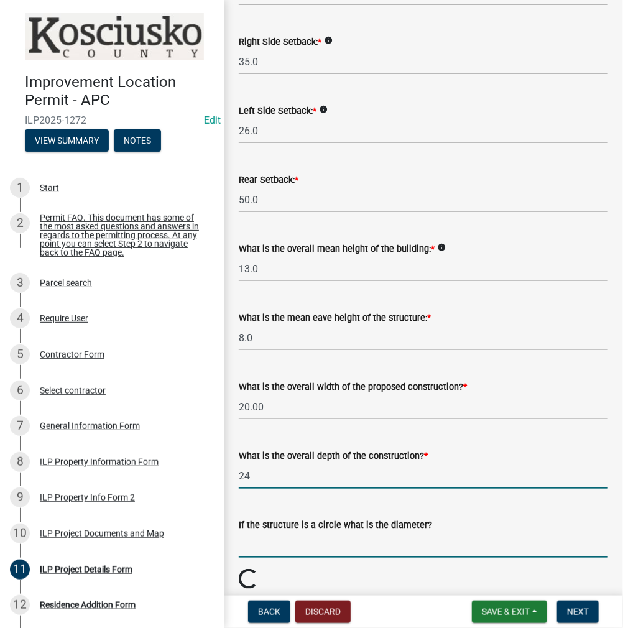
type input "24.00"
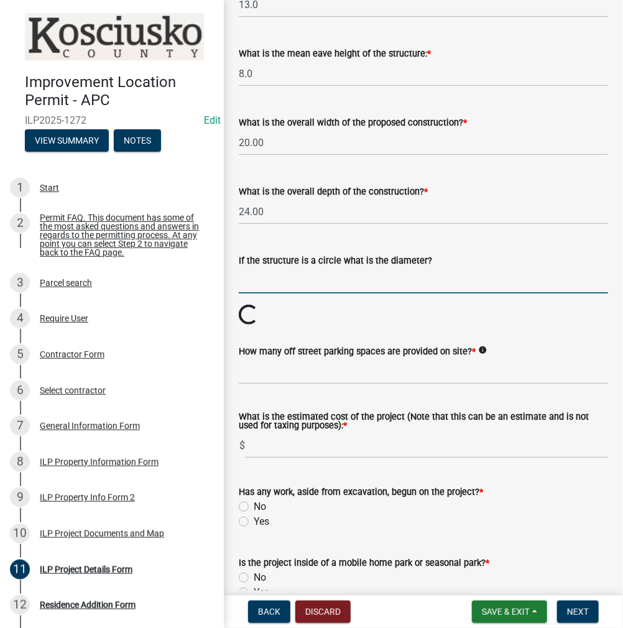
scroll to position [684, 0]
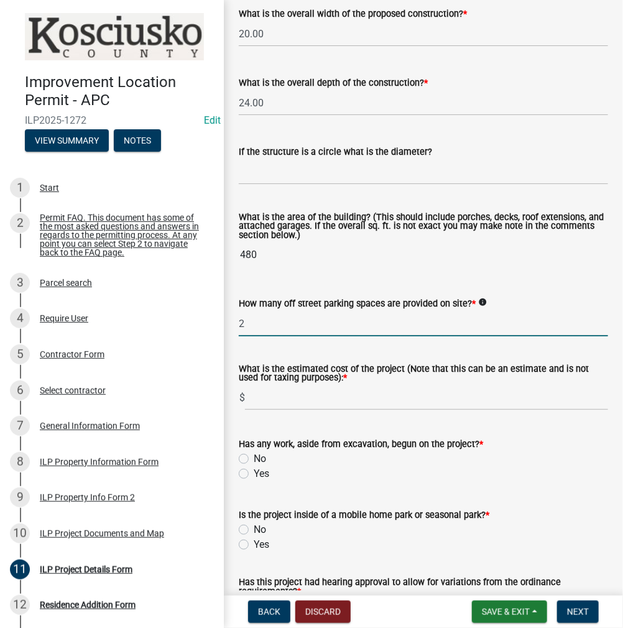
type input "2"
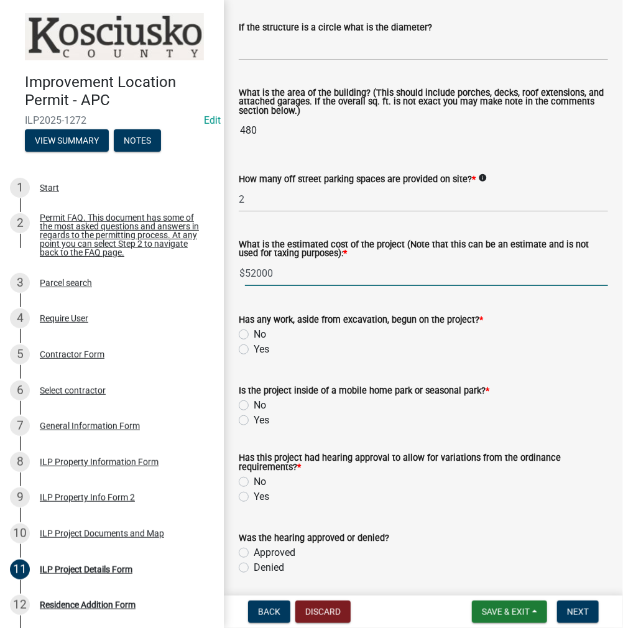
type input "52000"
click at [254, 342] on label "No" at bounding box center [260, 334] width 12 height 15
click at [254, 335] on input "No" at bounding box center [258, 331] width 8 height 8
radio input "true"
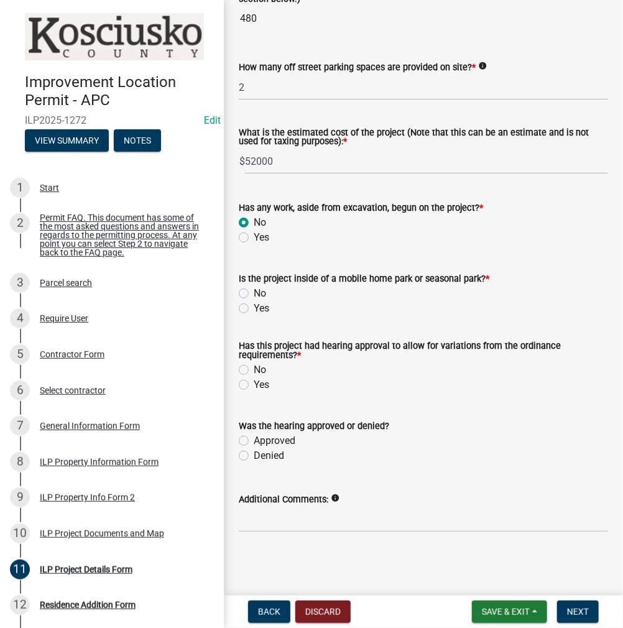
click at [254, 292] on label "No" at bounding box center [260, 293] width 12 height 15
click at [254, 292] on input "No" at bounding box center [258, 290] width 8 height 8
radio input "true"
click at [254, 370] on label "No" at bounding box center [260, 369] width 12 height 15
click at [254, 370] on input "No" at bounding box center [258, 366] width 8 height 8
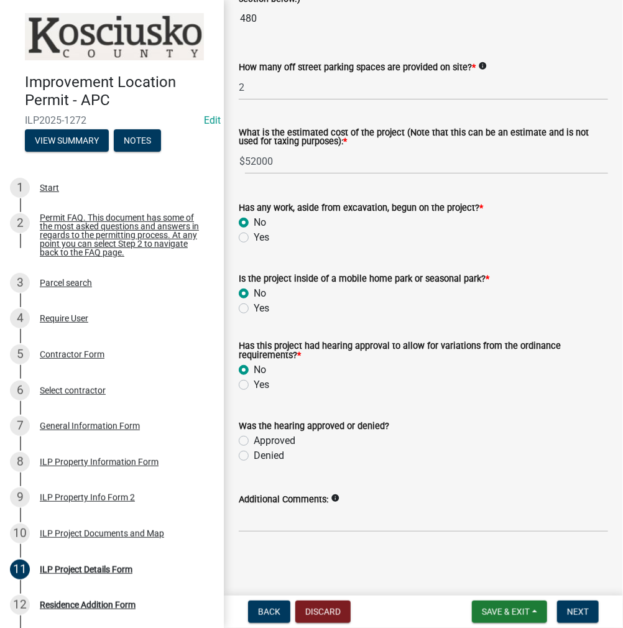
radio input "true"
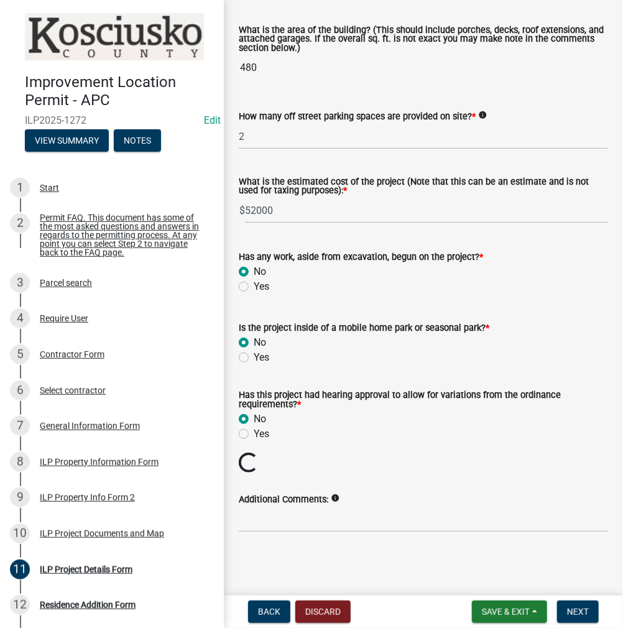
scroll to position [879, 0]
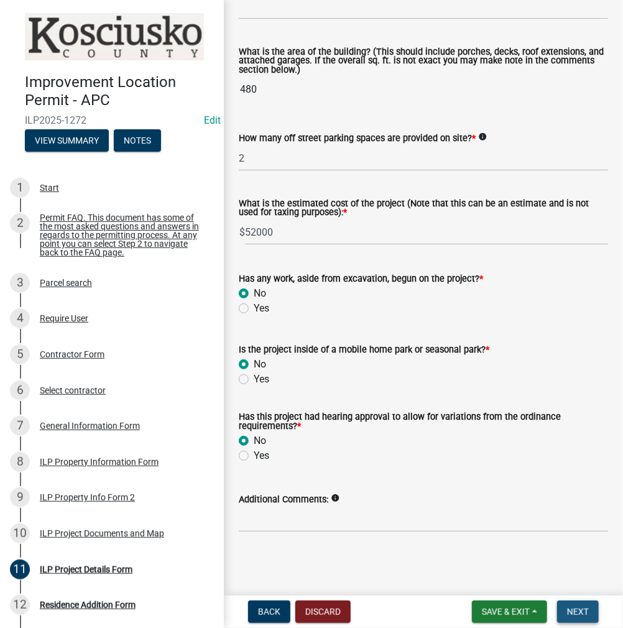
click at [579, 609] on span "Next" at bounding box center [578, 612] width 22 height 10
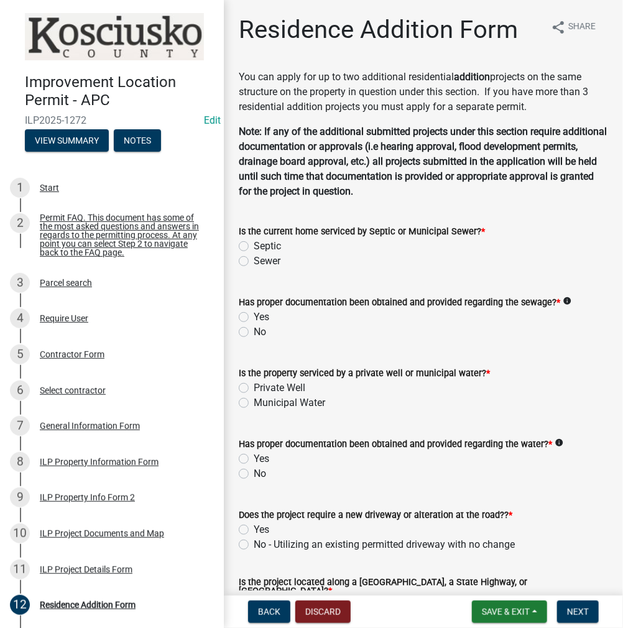
click at [254, 246] on label "Septic" at bounding box center [267, 246] width 27 height 15
click at [254, 246] on input "Septic" at bounding box center [258, 243] width 8 height 8
radio input "true"
click at [254, 316] on label "Yes" at bounding box center [262, 317] width 16 height 15
click at [254, 316] on input "Yes" at bounding box center [258, 314] width 8 height 8
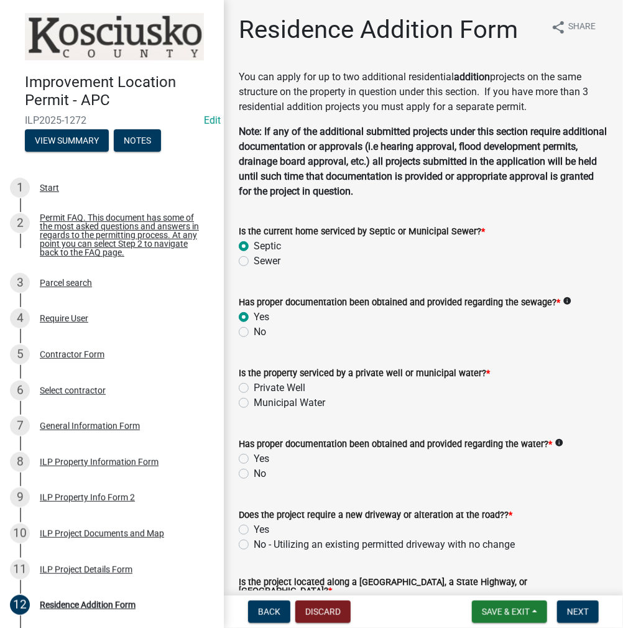
radio input "true"
drag, startPoint x: 243, startPoint y: 385, endPoint x: 246, endPoint y: 398, distance: 12.8
click at [254, 385] on label "Private Well" at bounding box center [280, 387] width 52 height 15
click at [254, 385] on input "Private Well" at bounding box center [258, 384] width 8 height 8
radio input "true"
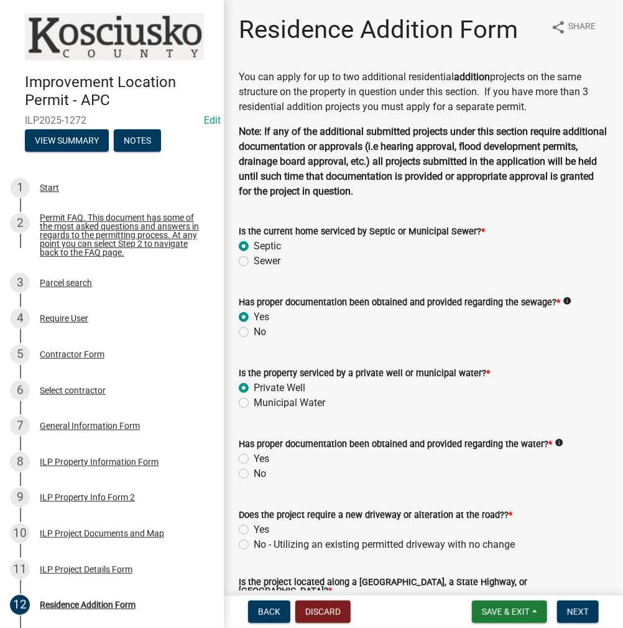
drag, startPoint x: 245, startPoint y: 458, endPoint x: 302, endPoint y: 478, distance: 60.6
click at [254, 458] on label "Yes" at bounding box center [262, 458] width 16 height 15
click at [254, 458] on input "Yes" at bounding box center [258, 455] width 8 height 8
radio input "true"
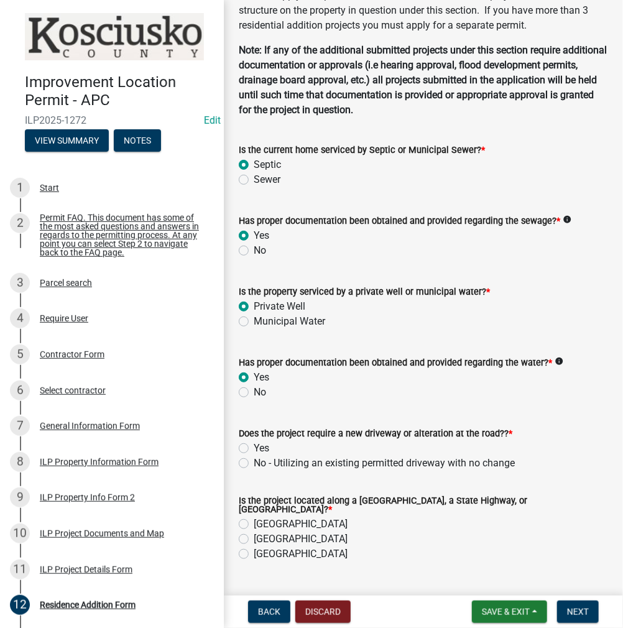
scroll to position [186, 0]
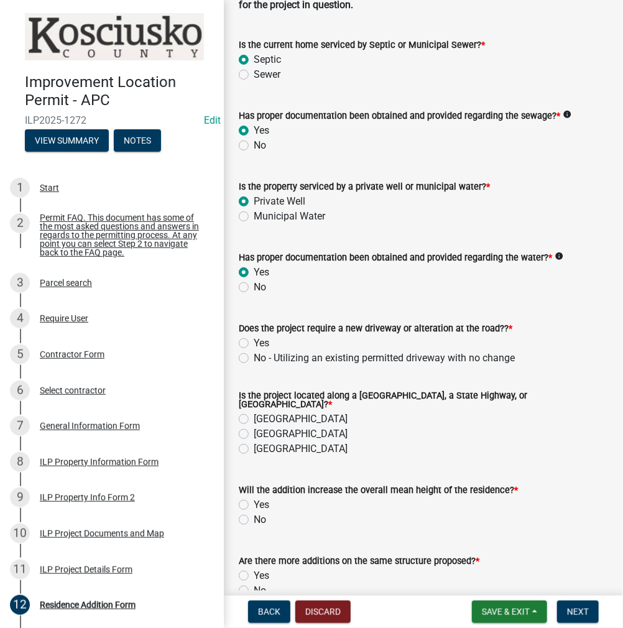
click at [254, 356] on label "No - Utilizing an existing permitted driveway with no change" at bounding box center [384, 358] width 261 height 15
click at [254, 356] on input "No - Utilizing an existing permitted driveway with no change" at bounding box center [258, 355] width 8 height 8
radio input "true"
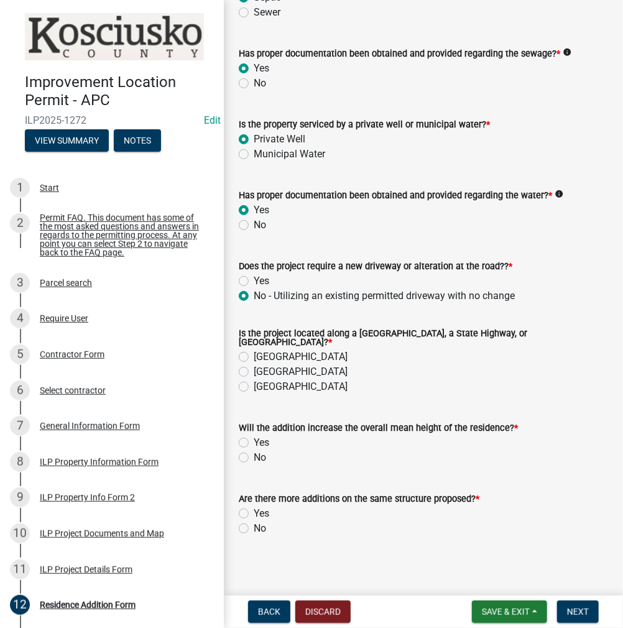
click at [254, 349] on label "[GEOGRAPHIC_DATA]" at bounding box center [301, 356] width 94 height 15
click at [254, 349] on input "[GEOGRAPHIC_DATA]" at bounding box center [258, 353] width 8 height 8
radio input "true"
click at [254, 452] on label "No" at bounding box center [260, 457] width 12 height 15
click at [254, 452] on input "No" at bounding box center [258, 454] width 8 height 8
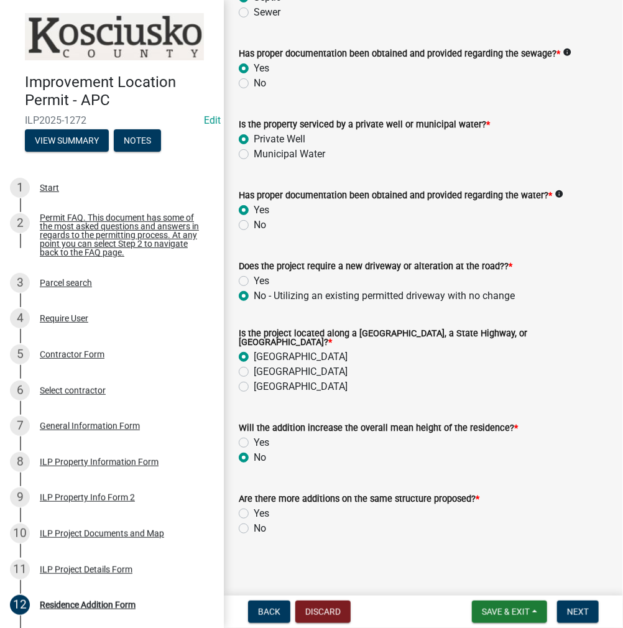
radio input "true"
click at [254, 523] on label "No" at bounding box center [260, 528] width 12 height 15
click at [254, 523] on input "No" at bounding box center [258, 525] width 8 height 8
radio input "true"
click at [583, 614] on span "Next" at bounding box center [578, 612] width 22 height 10
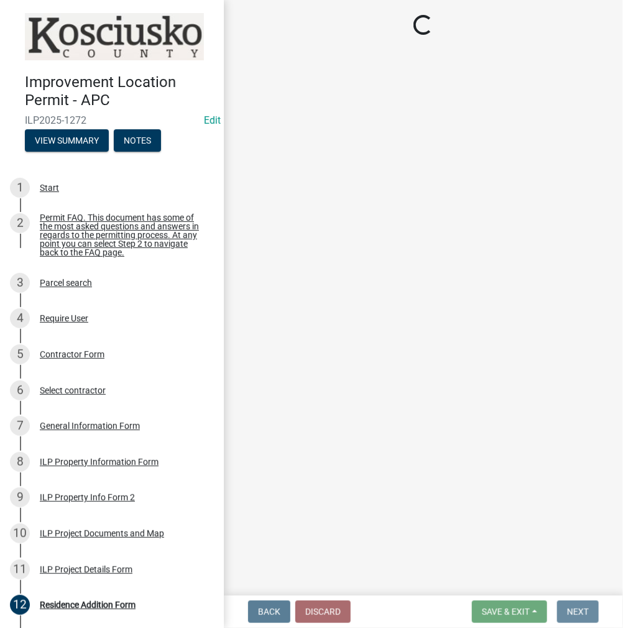
scroll to position [0, 0]
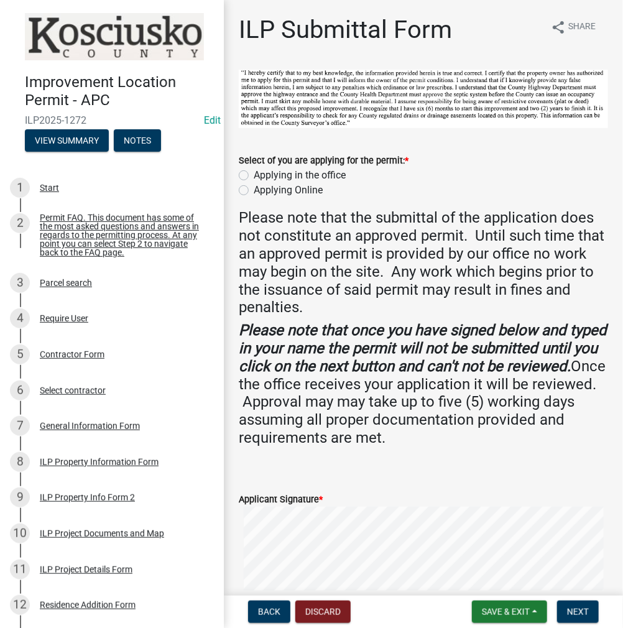
drag, startPoint x: 249, startPoint y: 171, endPoint x: 259, endPoint y: 179, distance: 12.3
click at [249, 170] on div "Applying in the office" at bounding box center [423, 175] width 369 height 15
click at [254, 175] on label "Applying in the office" at bounding box center [300, 175] width 92 height 15
click at [254, 175] on input "Applying in the office" at bounding box center [258, 172] width 8 height 8
radio input "true"
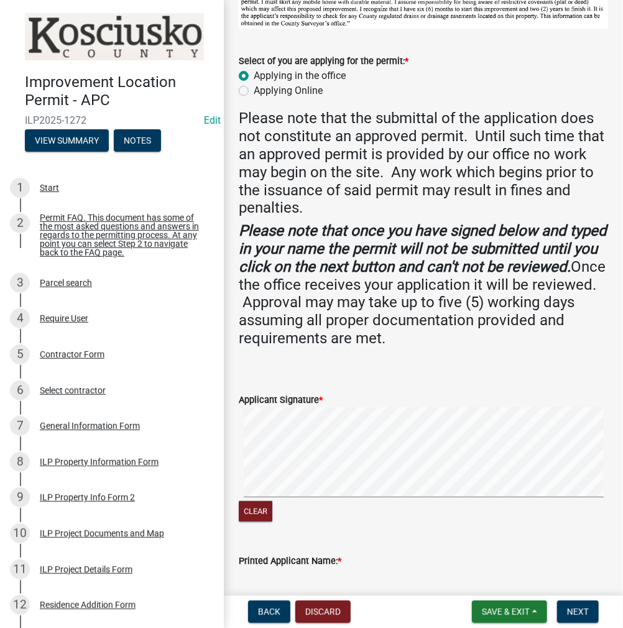
scroll to position [226, 0]
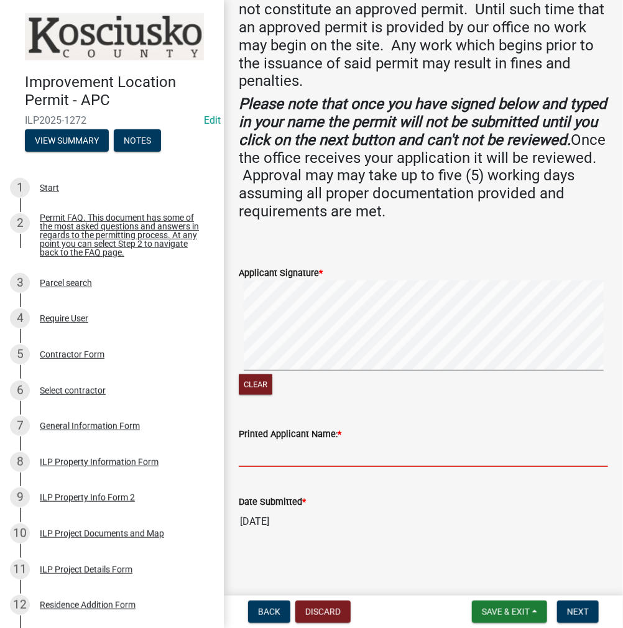
click at [284, 456] on input "Printed Applicant Name: *" at bounding box center [423, 453] width 369 height 25
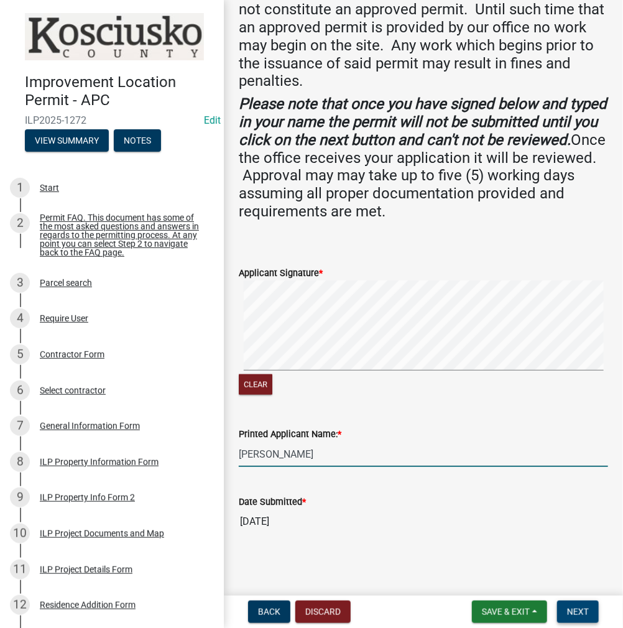
type input "[PERSON_NAME]"
click at [584, 610] on span "Next" at bounding box center [578, 612] width 22 height 10
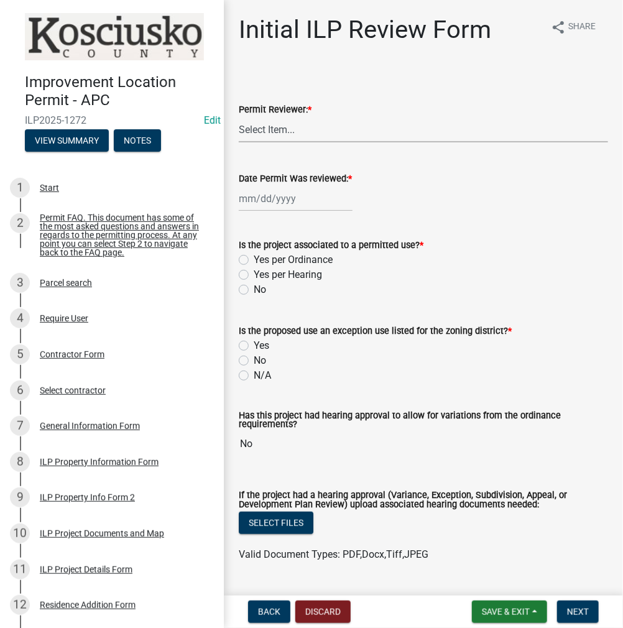
click at [288, 125] on select "Select Item... MMS LT AT CS [PERSON_NAME]" at bounding box center [423, 129] width 369 height 25
click at [239, 117] on select "Select Item... MMS LT AT CS [PERSON_NAME]" at bounding box center [423, 129] width 369 height 25
select select "c872cdc8-ca01-49f1-a213-e4b05fa58cd2"
click at [271, 204] on div at bounding box center [296, 198] width 114 height 25
select select "10"
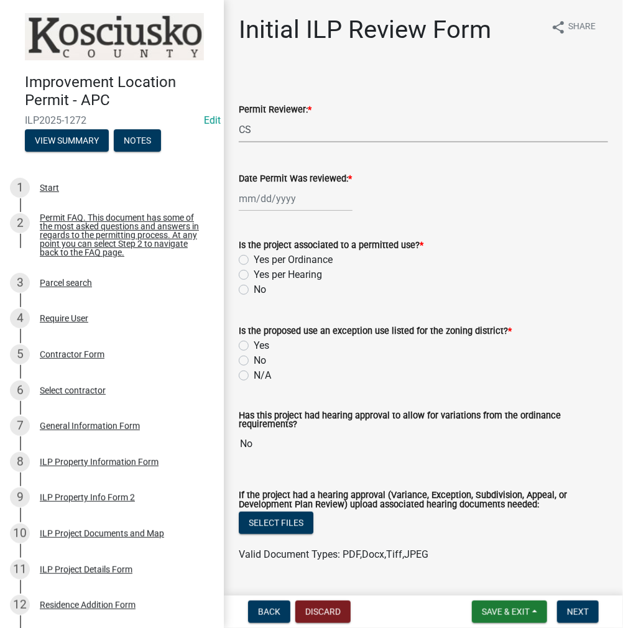
select select "2025"
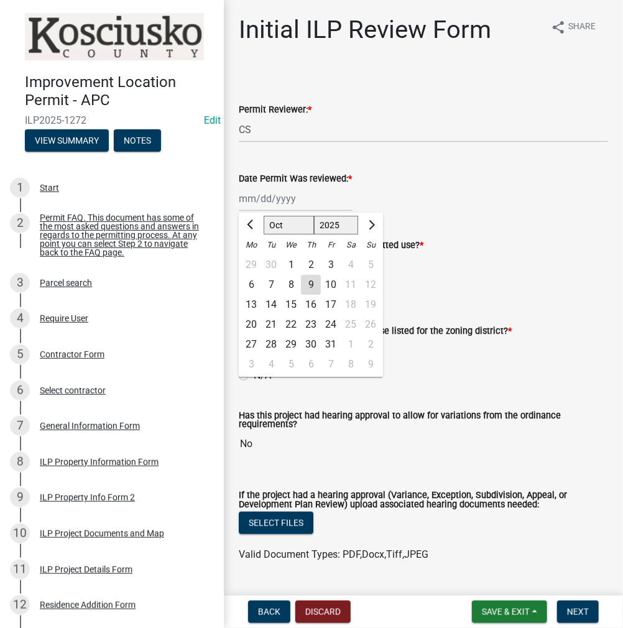
click at [311, 285] on div "9" at bounding box center [311, 285] width 20 height 20
type input "[DATE]"
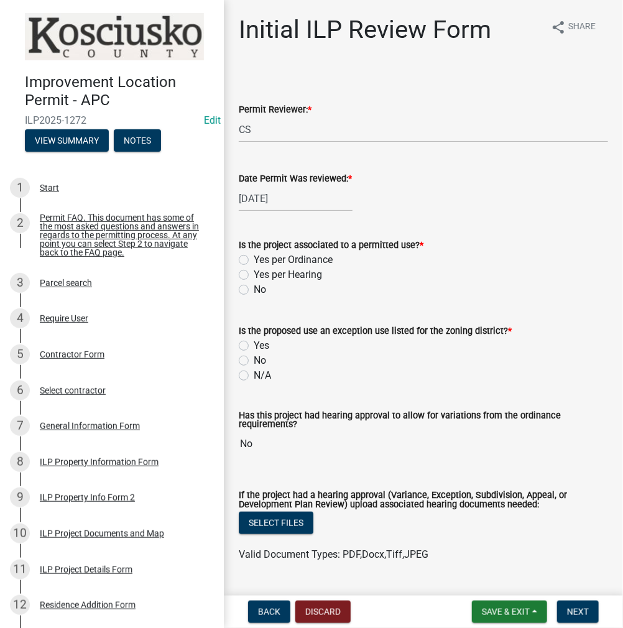
click at [254, 259] on label "Yes per Ordinance" at bounding box center [293, 259] width 79 height 15
click at [254, 259] on input "Yes per Ordinance" at bounding box center [258, 256] width 8 height 8
radio input "true"
click at [244, 366] on div "No" at bounding box center [423, 360] width 369 height 15
click at [254, 362] on label "No" at bounding box center [260, 360] width 12 height 15
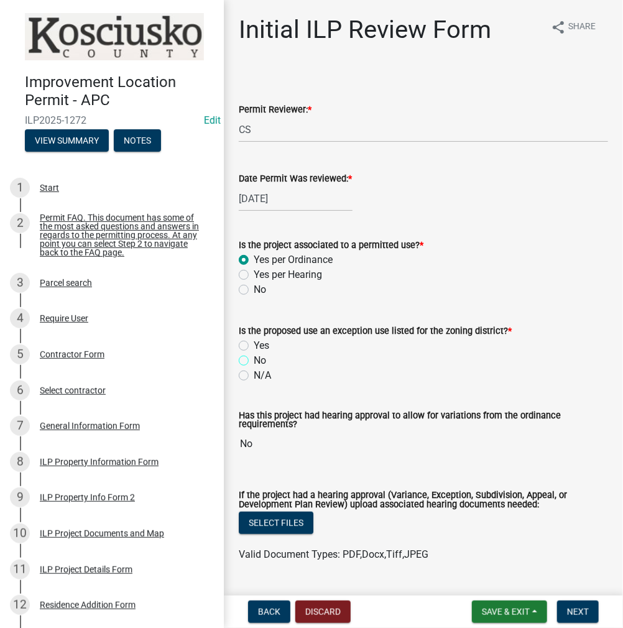
click at [254, 361] on input "No" at bounding box center [258, 357] width 8 height 8
radio input "true"
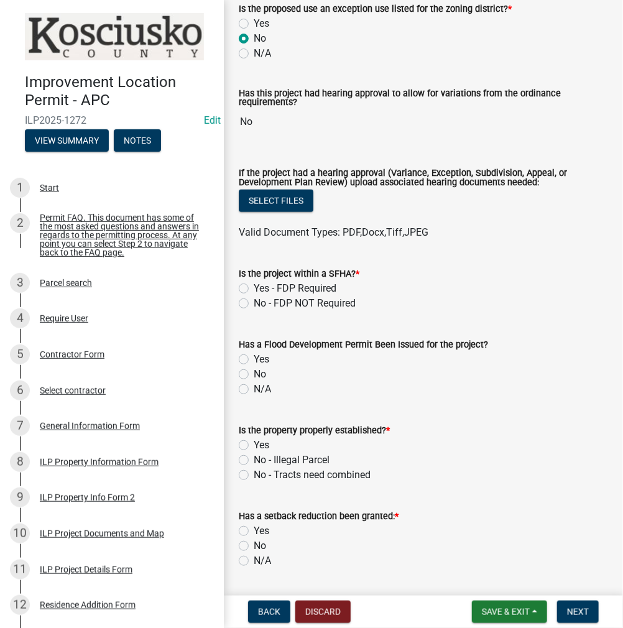
scroll to position [373, 0]
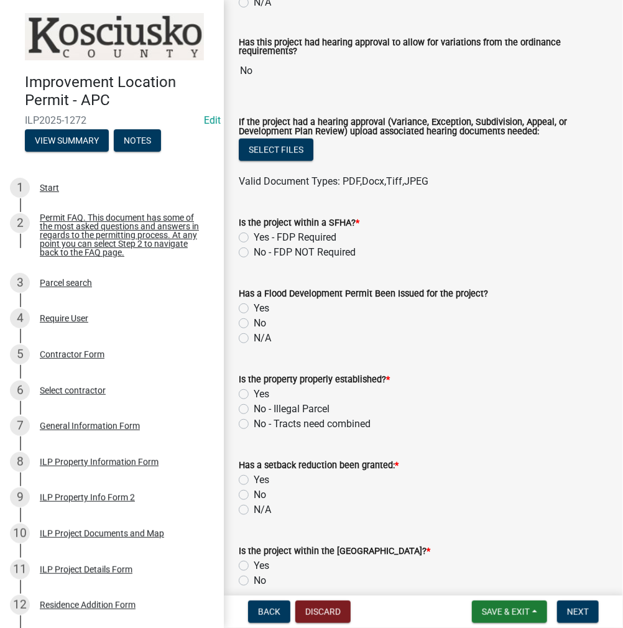
click at [254, 254] on label "No - FDP NOT Required" at bounding box center [305, 252] width 102 height 15
click at [254, 253] on input "No - FDP NOT Required" at bounding box center [258, 249] width 8 height 8
radio input "true"
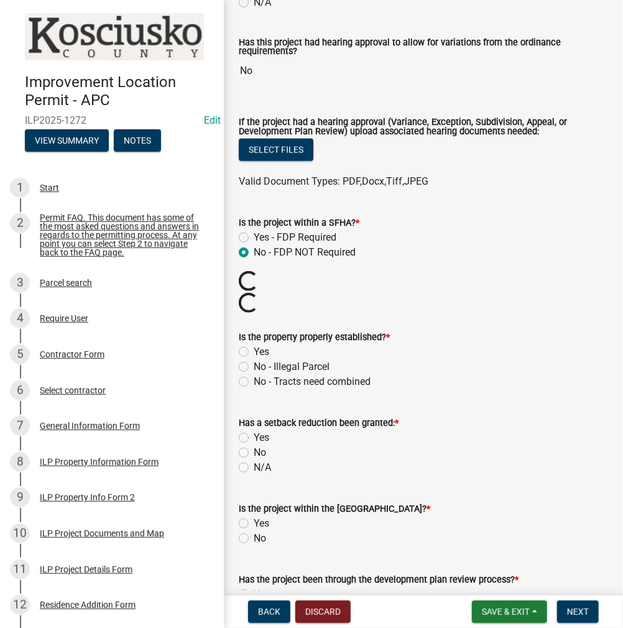
click at [254, 349] on label "Yes" at bounding box center [262, 351] width 16 height 15
click at [254, 349] on input "Yes" at bounding box center [258, 348] width 8 height 8
radio input "true"
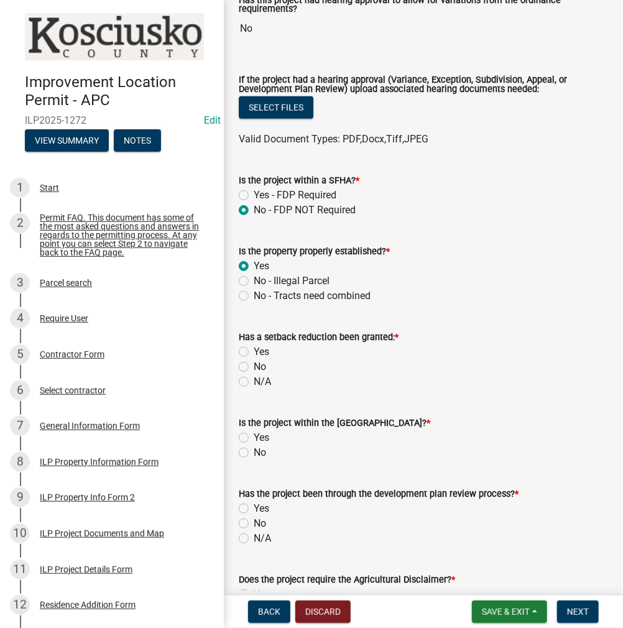
scroll to position [435, 0]
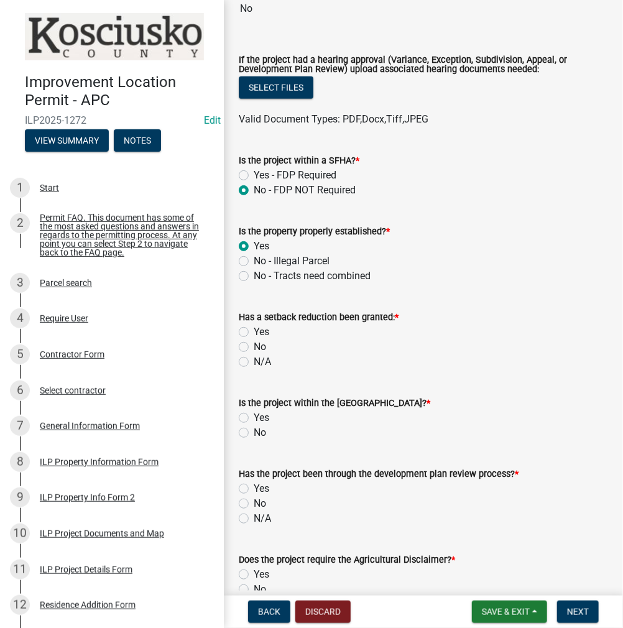
click at [254, 349] on label "No" at bounding box center [260, 346] width 12 height 15
click at [254, 347] on input "No" at bounding box center [258, 343] width 8 height 8
radio input "true"
click at [254, 433] on label "No" at bounding box center [260, 432] width 12 height 15
click at [254, 433] on input "No" at bounding box center [258, 429] width 8 height 8
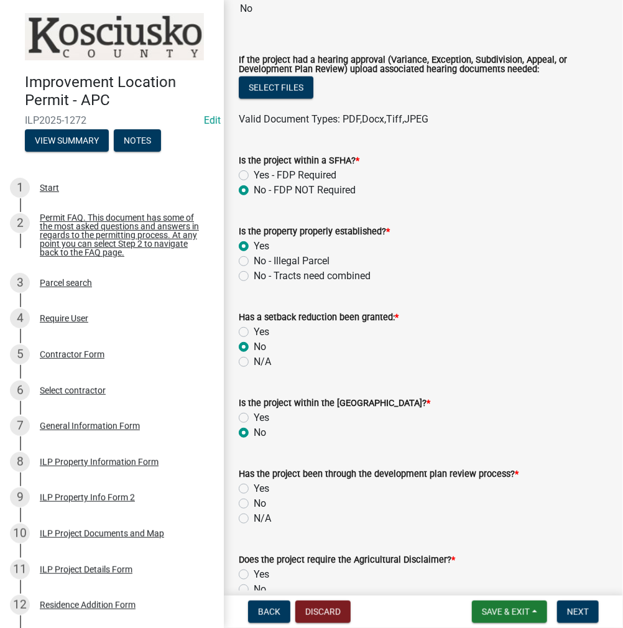
radio input "true"
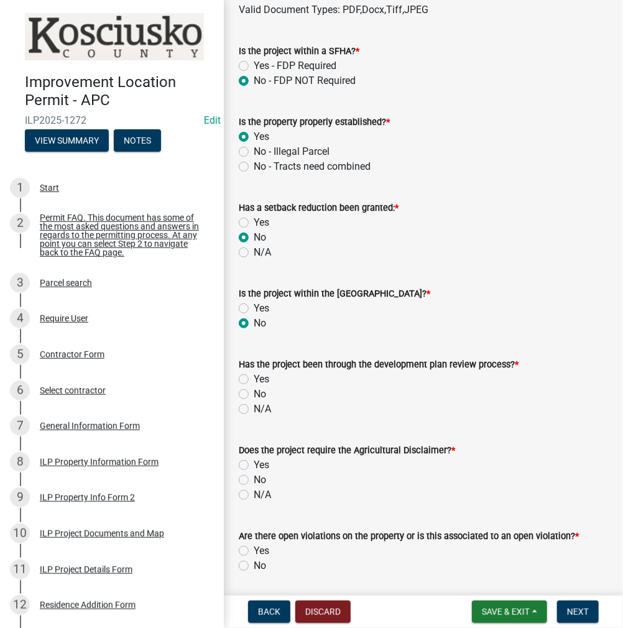
scroll to position [559, 0]
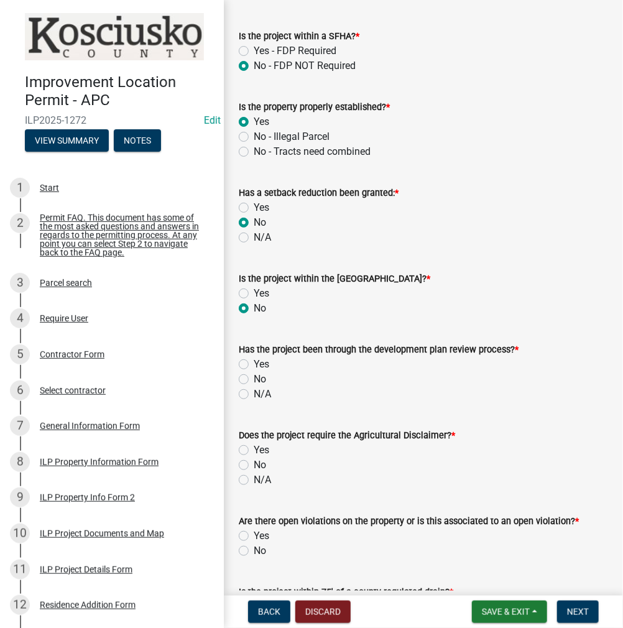
click at [254, 292] on label "Yes" at bounding box center [262, 293] width 16 height 15
click at [254, 292] on input "Yes" at bounding box center [258, 290] width 8 height 8
radio input "true"
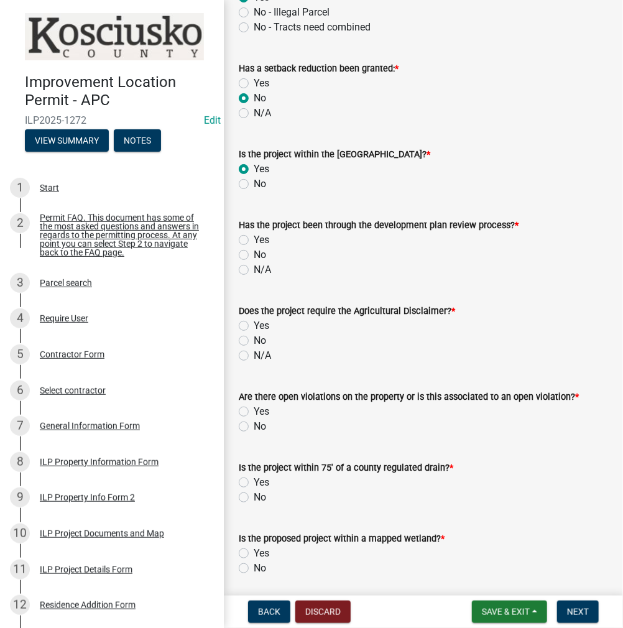
click at [254, 254] on label "No" at bounding box center [260, 254] width 12 height 15
click at [254, 254] on input "No" at bounding box center [258, 251] width 8 height 8
radio input "true"
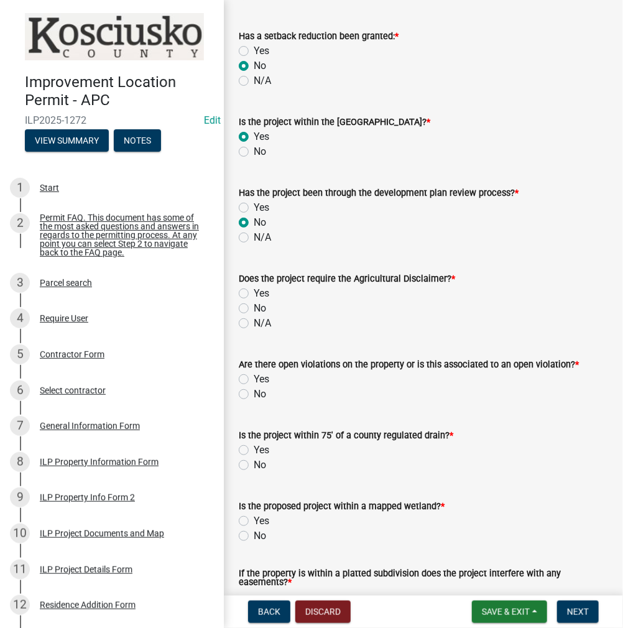
scroll to position [746, 0]
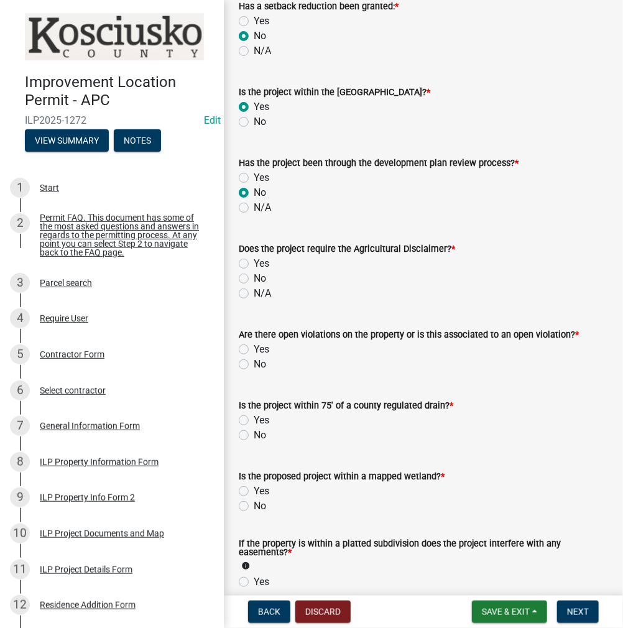
click at [254, 276] on label "No" at bounding box center [260, 278] width 12 height 15
click at [254, 276] on input "No" at bounding box center [258, 275] width 8 height 8
radio input "true"
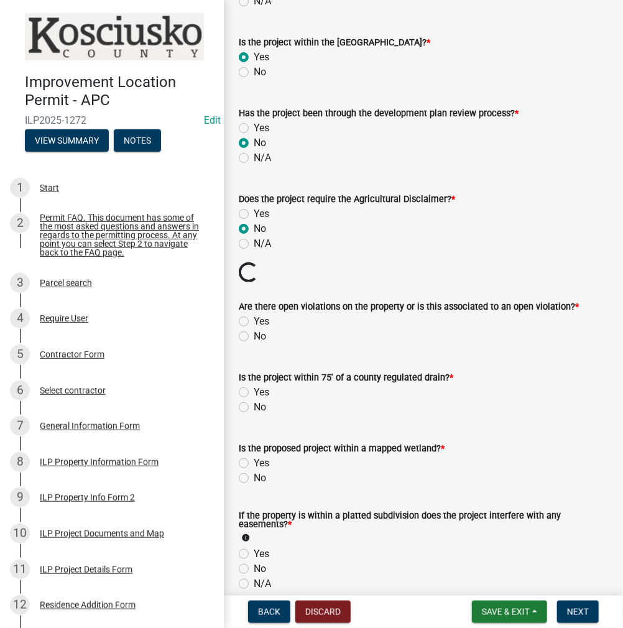
scroll to position [870, 0]
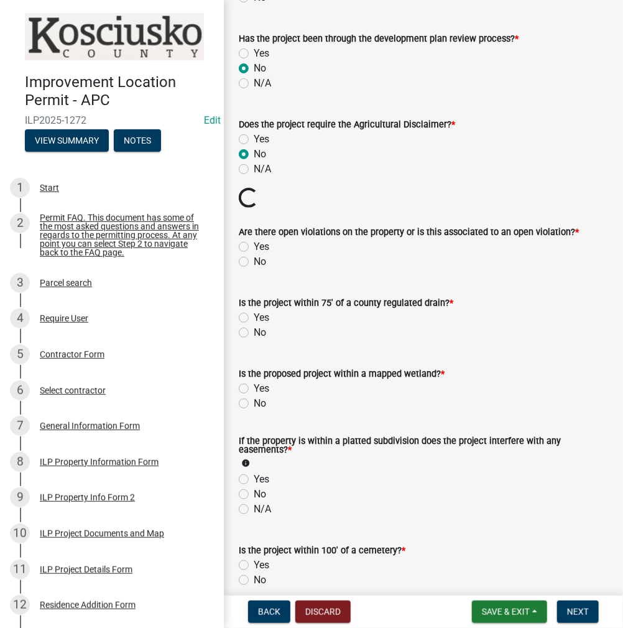
click at [254, 261] on label "No" at bounding box center [260, 261] width 12 height 15
click at [254, 261] on input "No" at bounding box center [258, 258] width 8 height 8
radio input "true"
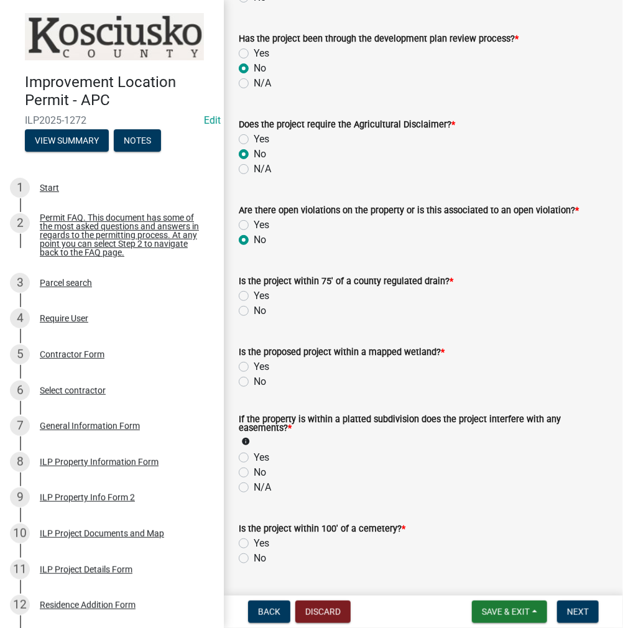
click at [254, 309] on label "No" at bounding box center [260, 310] width 12 height 15
click at [254, 309] on input "No" at bounding box center [258, 307] width 8 height 8
radio input "true"
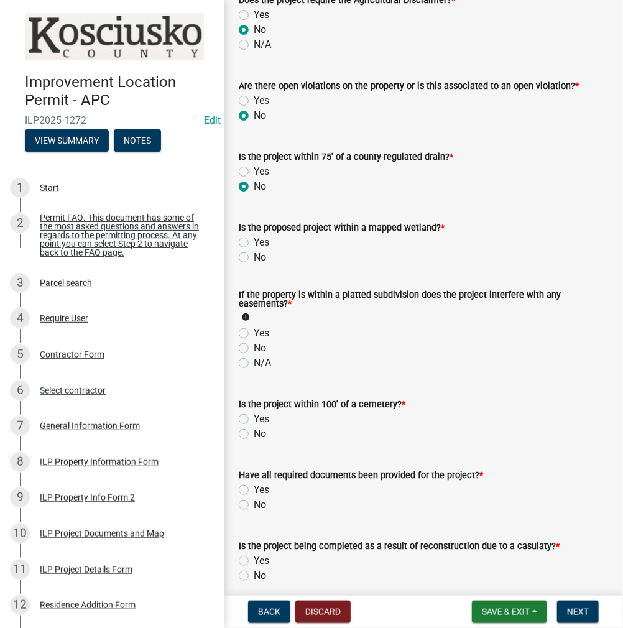
click at [254, 257] on label "No" at bounding box center [260, 257] width 12 height 15
click at [254, 257] on input "No" at bounding box center [258, 254] width 8 height 8
radio input "true"
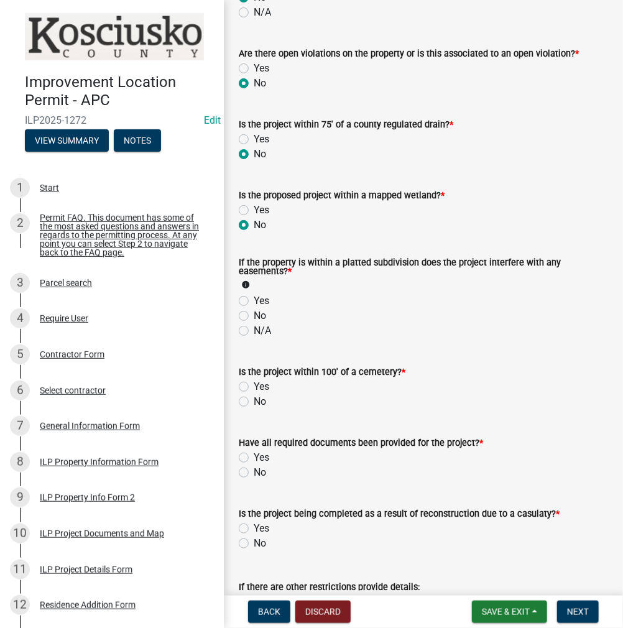
scroll to position [1057, 0]
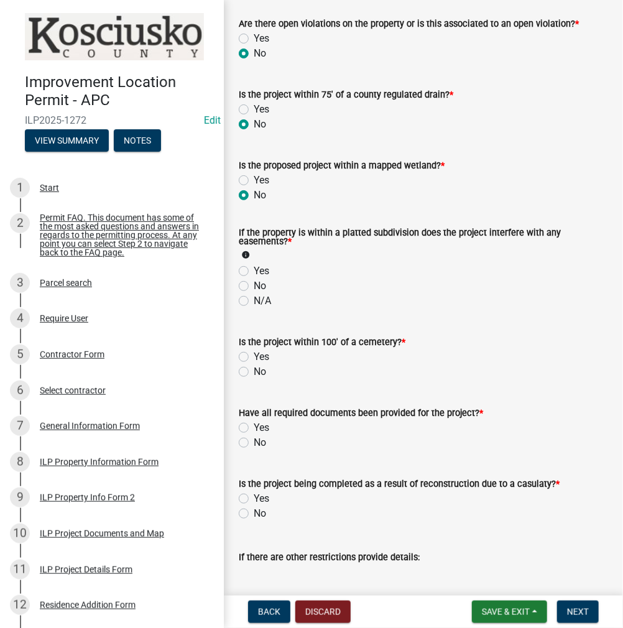
click at [254, 284] on label "No" at bounding box center [260, 285] width 12 height 15
click at [254, 284] on input "No" at bounding box center [258, 282] width 8 height 8
radio input "true"
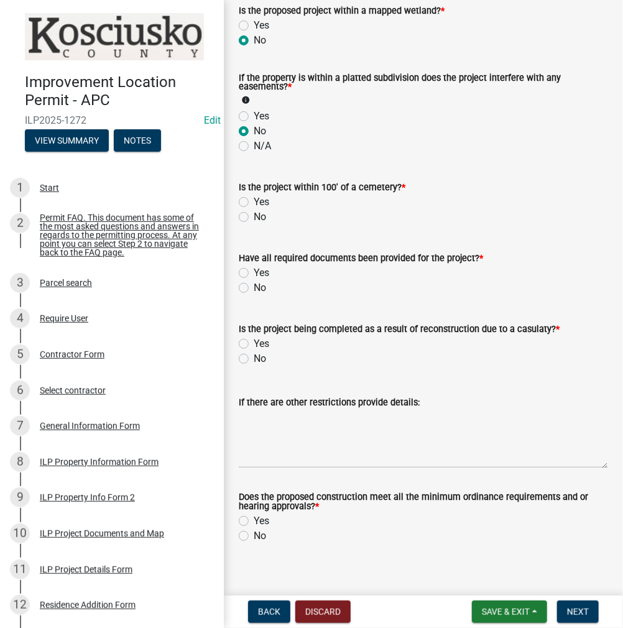
scroll to position [1224, 0]
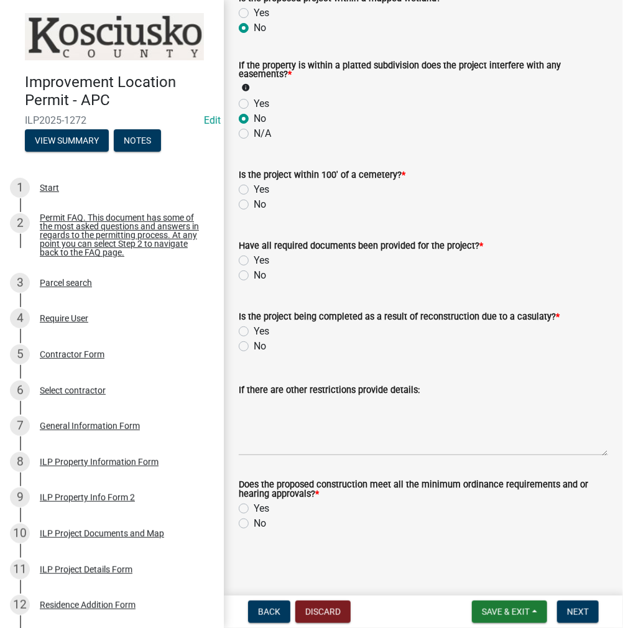
click at [254, 204] on label "No" at bounding box center [260, 204] width 12 height 15
click at [254, 204] on input "No" at bounding box center [258, 201] width 8 height 8
radio input "true"
click at [254, 257] on label "Yes" at bounding box center [262, 260] width 16 height 15
click at [254, 257] on input "Yes" at bounding box center [258, 257] width 8 height 8
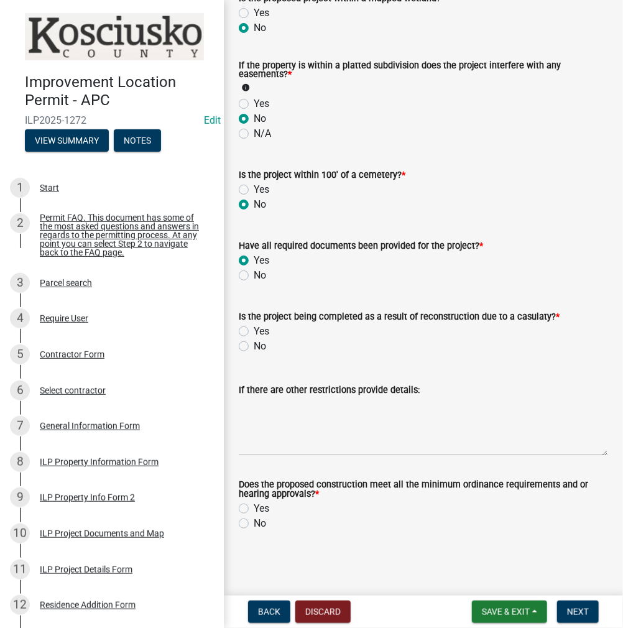
radio input "true"
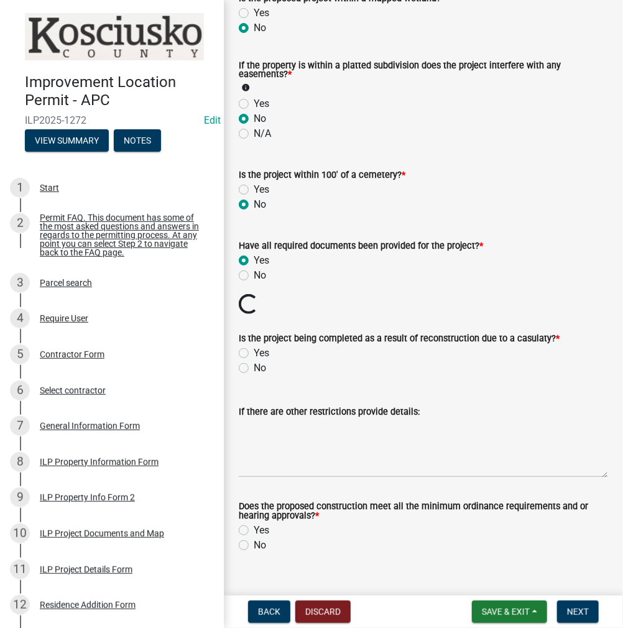
click at [254, 363] on label "No" at bounding box center [260, 368] width 12 height 15
click at [254, 363] on input "No" at bounding box center [258, 365] width 8 height 8
radio input "true"
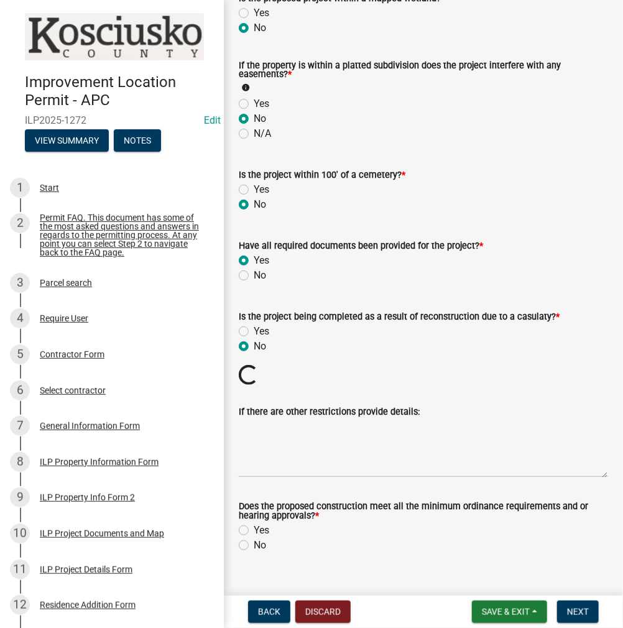
click at [254, 525] on label "Yes" at bounding box center [262, 530] width 16 height 15
click at [254, 525] on input "Yes" at bounding box center [258, 527] width 8 height 8
radio input "true"
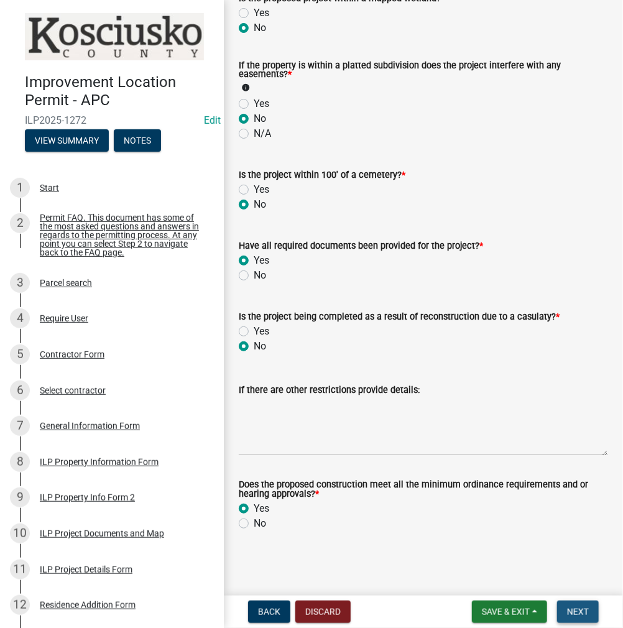
click at [584, 613] on span "Next" at bounding box center [578, 612] width 22 height 10
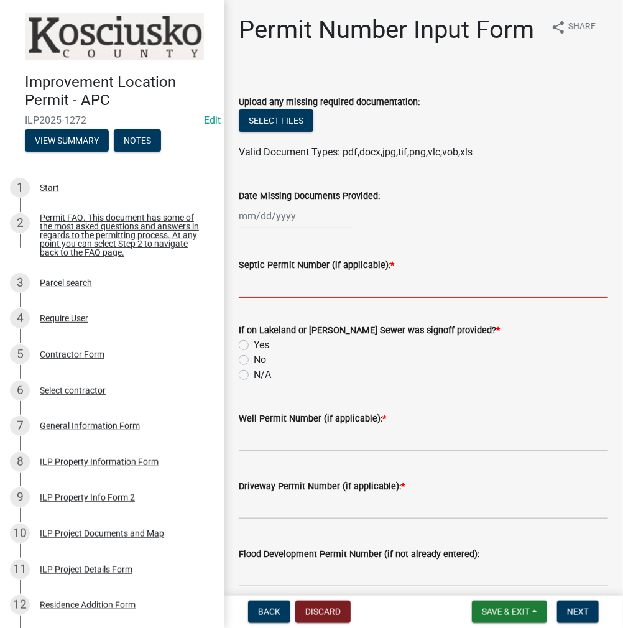
click at [283, 298] on input "Septic Permit Number (if applicable): *" at bounding box center [423, 284] width 369 height 25
type input "LONO"
click at [254, 367] on label "No" at bounding box center [260, 359] width 12 height 15
click at [254, 361] on input "No" at bounding box center [258, 356] width 8 height 8
radio input "true"
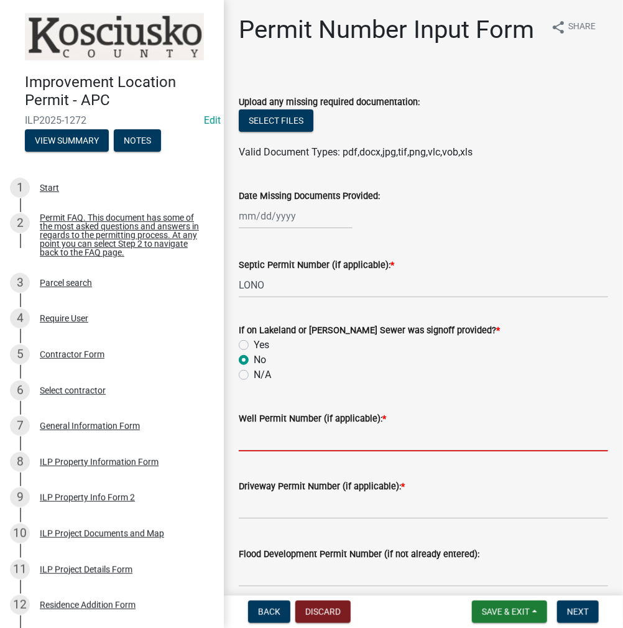
click at [264, 451] on input "Well Permit Number (if applicable): *" at bounding box center [423, 438] width 369 height 25
type input "LONO"
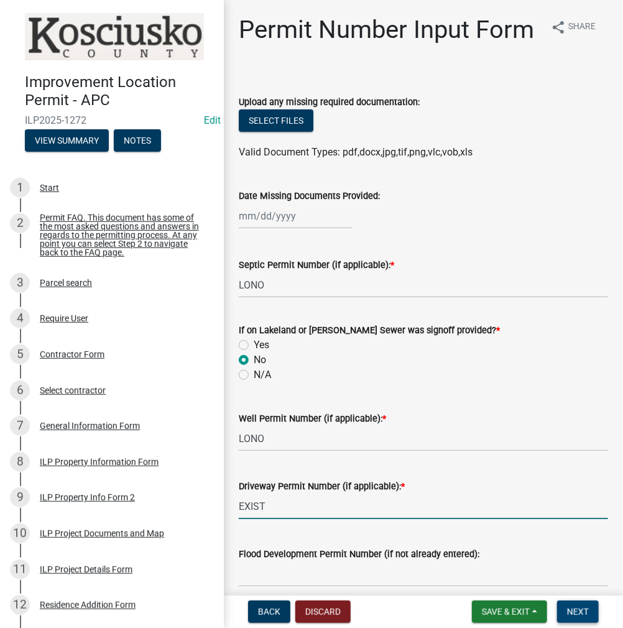
type input "EXIST"
click at [579, 604] on button "Next" at bounding box center [578, 611] width 42 height 22
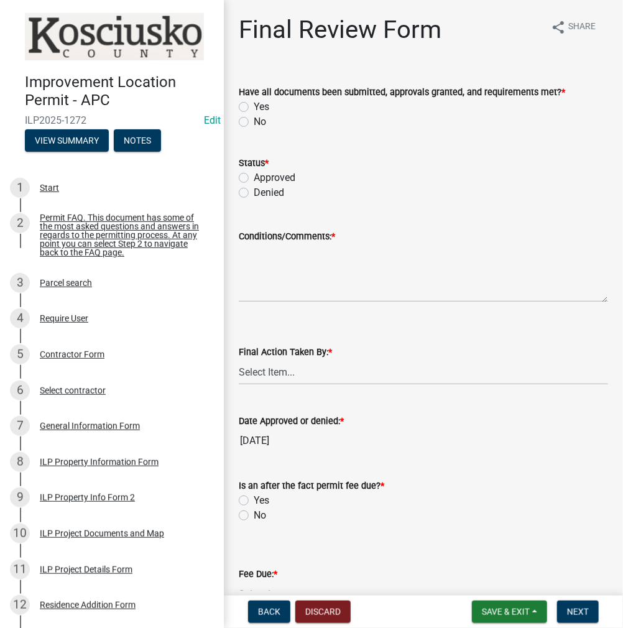
click at [254, 106] on label "Yes" at bounding box center [262, 106] width 16 height 15
click at [254, 106] on input "Yes" at bounding box center [258, 103] width 8 height 8
radio input "true"
click at [254, 175] on label "Approved" at bounding box center [275, 177] width 42 height 15
click at [254, 175] on input "Approved" at bounding box center [258, 174] width 8 height 8
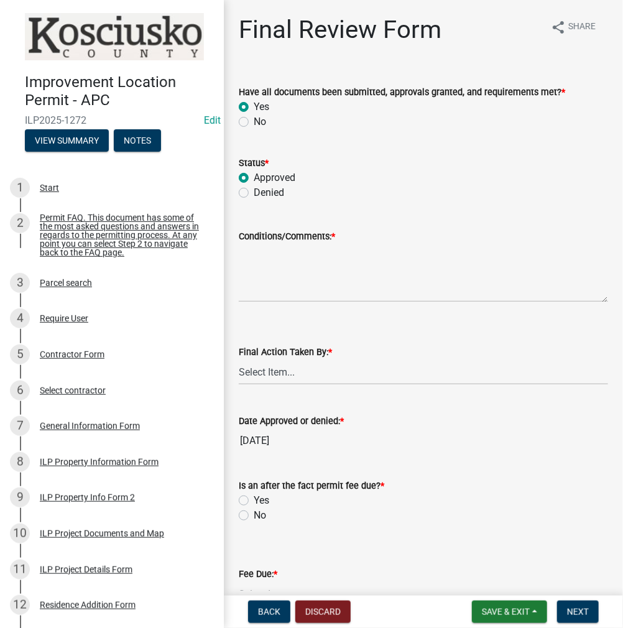
radio input "true"
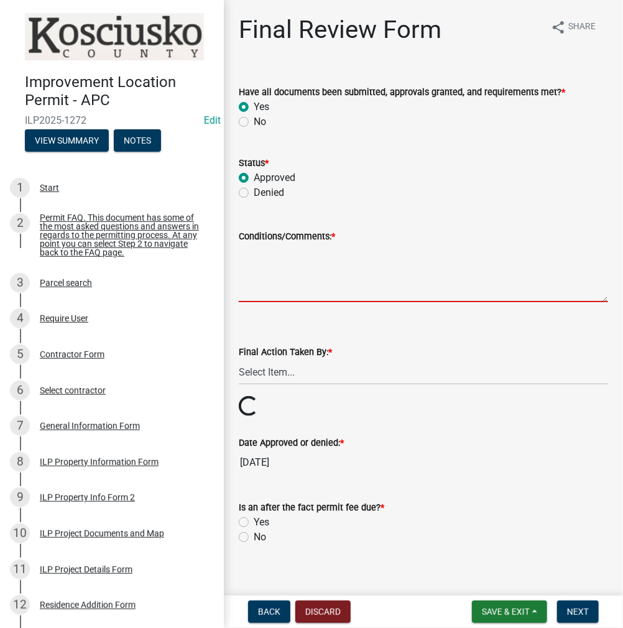
drag, startPoint x: 278, startPoint y: 270, endPoint x: 326, endPoint y: 259, distance: 49.2
click at [278, 269] on textarea "Conditions/Comments: *" at bounding box center [423, 273] width 369 height 58
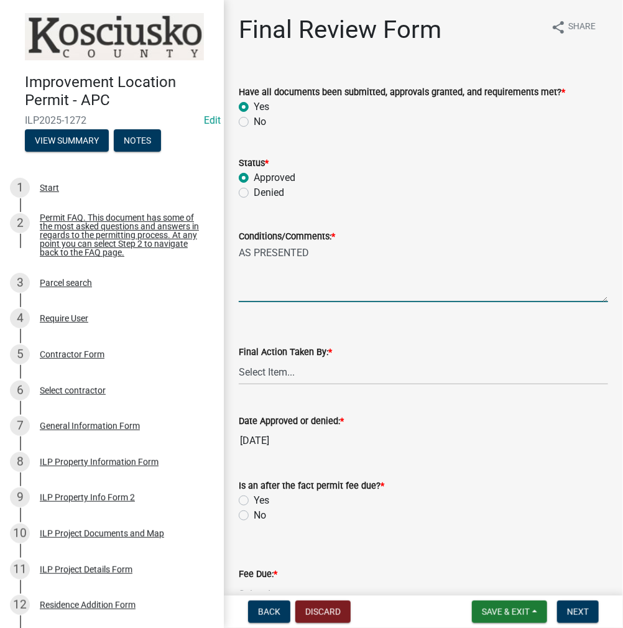
type textarea "AS PRESENTED"
drag, startPoint x: 282, startPoint y: 371, endPoint x: 275, endPoint y: 381, distance: 11.7
click at [282, 371] on select "Select Item... MMS LT AT CS [PERSON_NAME]" at bounding box center [423, 371] width 369 height 25
click at [239, 359] on select "Select Item... MMS LT AT CS [PERSON_NAME]" at bounding box center [423, 371] width 369 height 25
select select "c872cdc8-ca01-49f1-a213-e4b05fa58cd2"
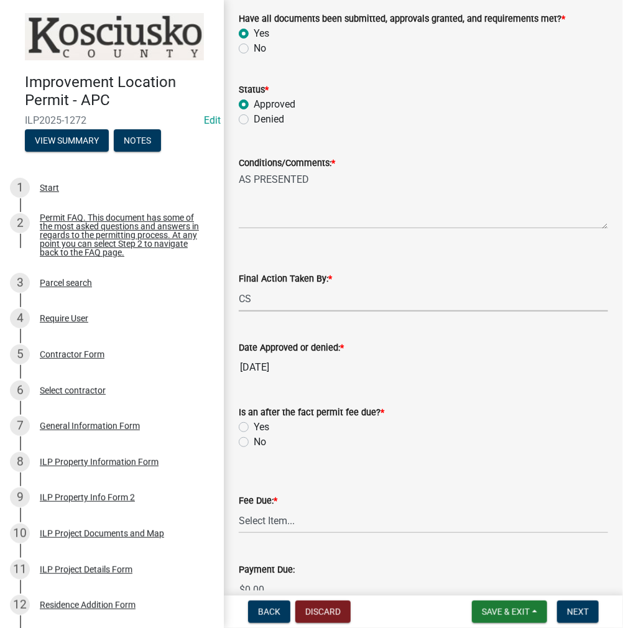
scroll to position [186, 0]
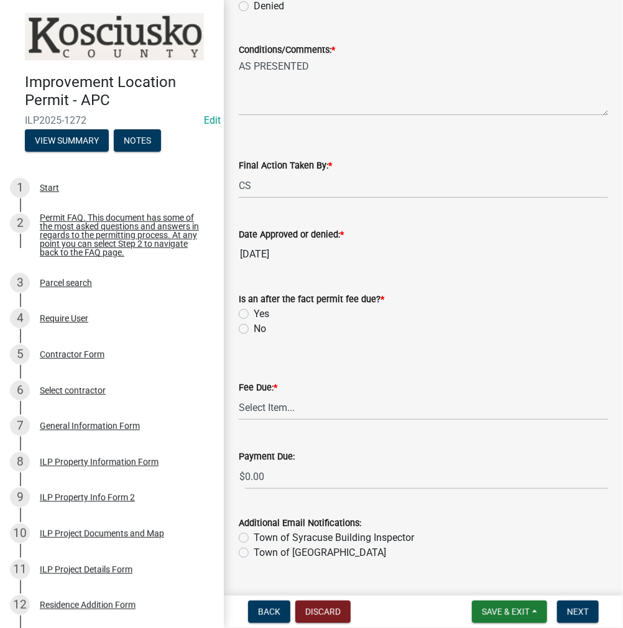
click at [254, 326] on label "No" at bounding box center [260, 328] width 12 height 15
click at [254, 326] on input "No" at bounding box center [258, 325] width 8 height 8
radio input "true"
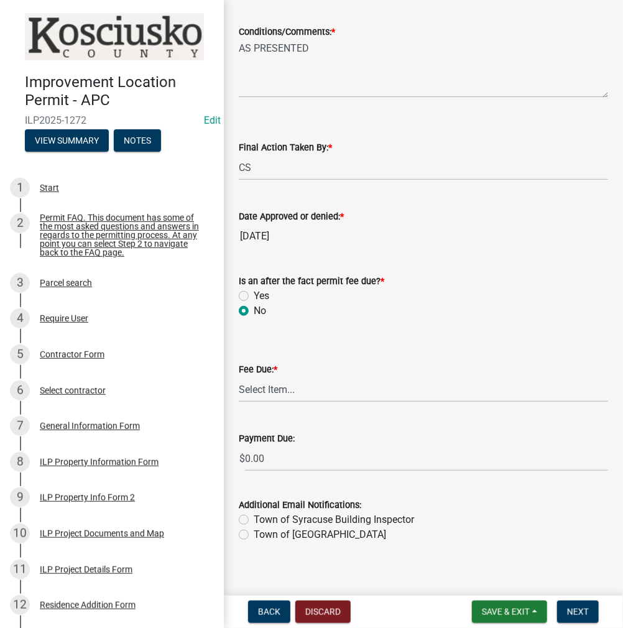
scroll to position [215, 0]
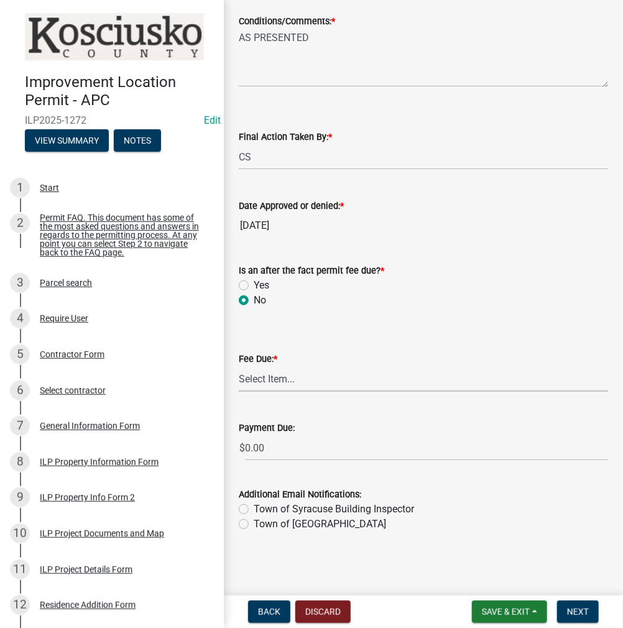
drag, startPoint x: 277, startPoint y: 370, endPoint x: 278, endPoint y: 376, distance: 6.3
click at [277, 370] on select "Select Item... N/A $10.00 $25.00 $125.00 $250 $500 $500 + $10.00 for every 10 s…" at bounding box center [423, 378] width 369 height 25
click at [287, 373] on select "Select Item... N/A $10.00 $25.00 $125.00 $250 $500 $500 + $10.00 for every 10 s…" at bounding box center [423, 378] width 369 height 25
click at [239, 392] on select "Select Item... N/A $10.00 $25.00 $125.00 $250 $500 $500 + $10.00 for every 10 s…" at bounding box center [423, 378] width 369 height 25
select select "6f482d1d-eb35-47e6-92b0-143404755581"
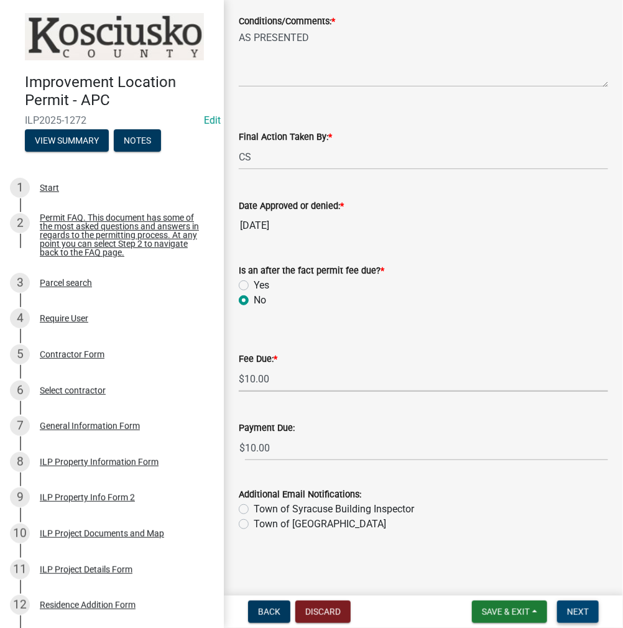
click at [579, 617] on button "Next" at bounding box center [578, 611] width 42 height 22
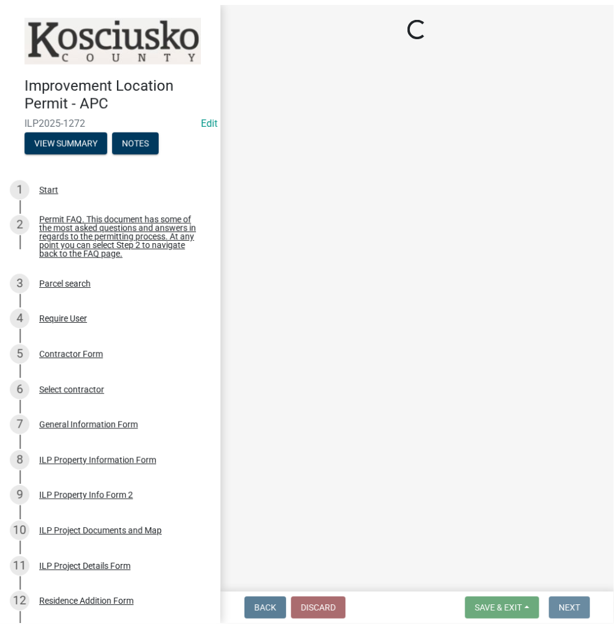
scroll to position [0, 0]
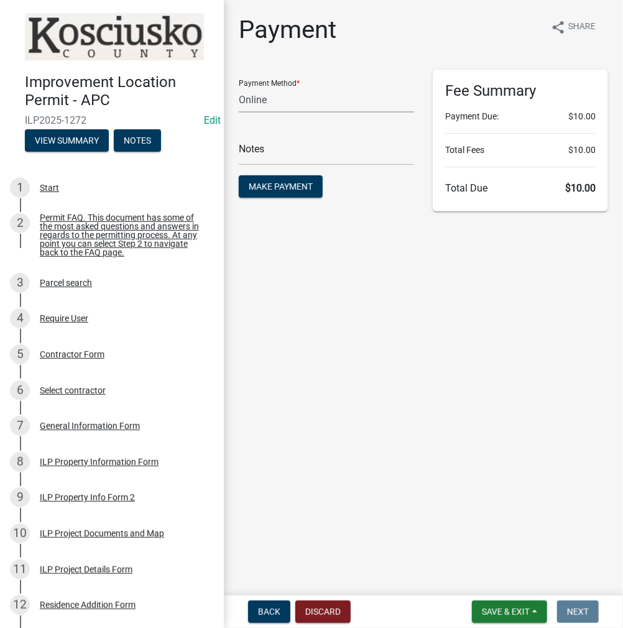
click at [292, 105] on select "Credit Card POS Check Cash Online" at bounding box center [326, 99] width 175 height 25
select select "2: 1"
click at [239, 87] on select "Credit Card POS Check Cash Online" at bounding box center [326, 99] width 175 height 25
click at [269, 152] on input "text" at bounding box center [326, 152] width 175 height 25
type input "ILP 2025-1272"
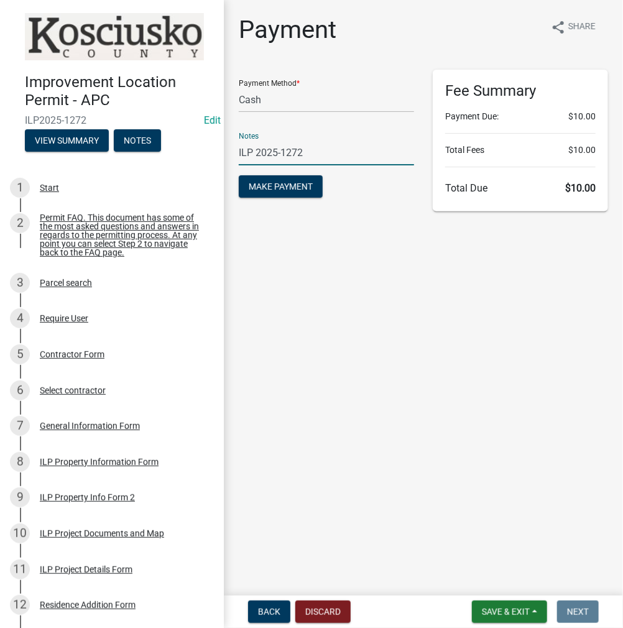
click at [239, 175] on button "Make Payment" at bounding box center [281, 186] width 84 height 22
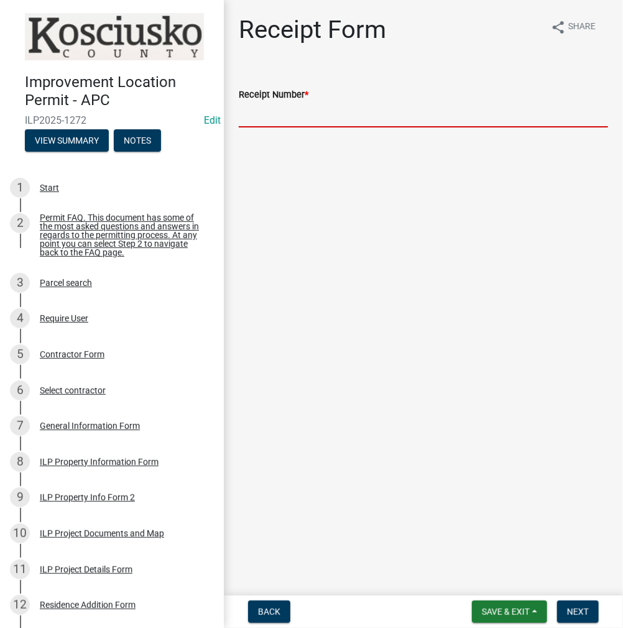
click at [295, 115] on input "Receipt Number *" at bounding box center [423, 114] width 369 height 25
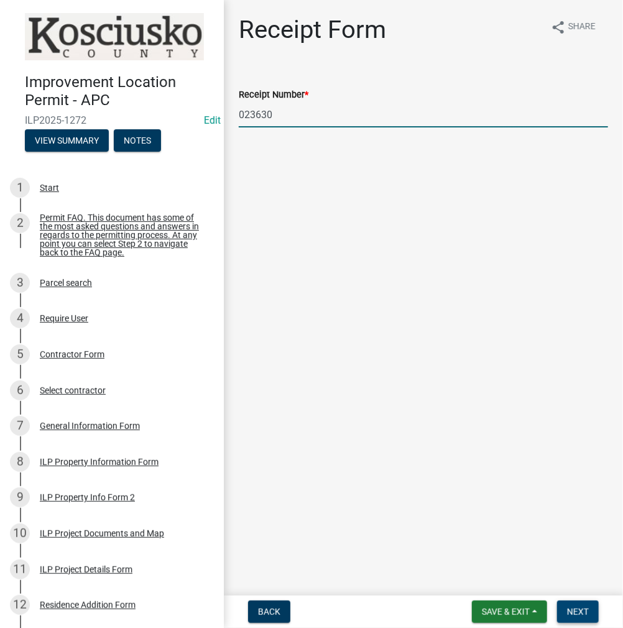
type input "023630"
click at [589, 615] on button "Next" at bounding box center [578, 611] width 42 height 22
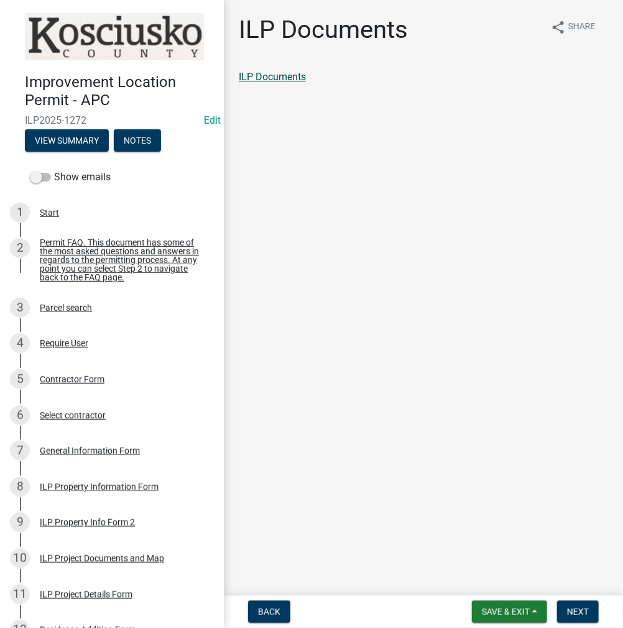
click at [283, 78] on link "ILP Documents" at bounding box center [272, 77] width 67 height 12
click at [577, 612] on span "Next" at bounding box center [578, 612] width 22 height 10
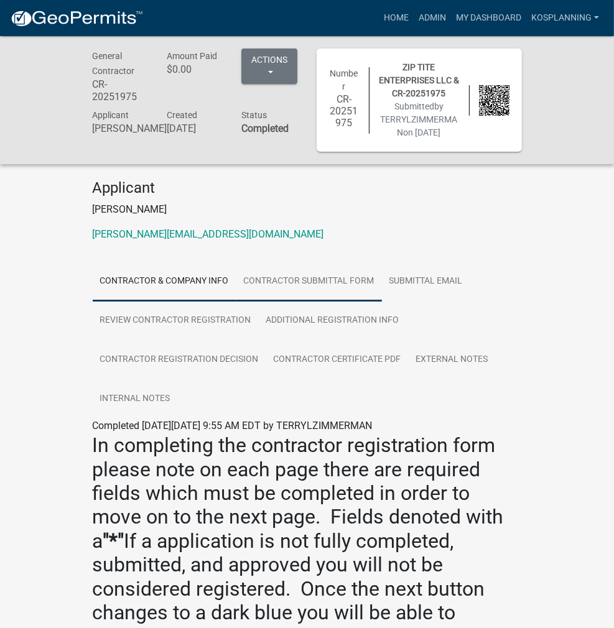
click at [286, 270] on link "Contractor Submittal Form" at bounding box center [308, 282] width 145 height 40
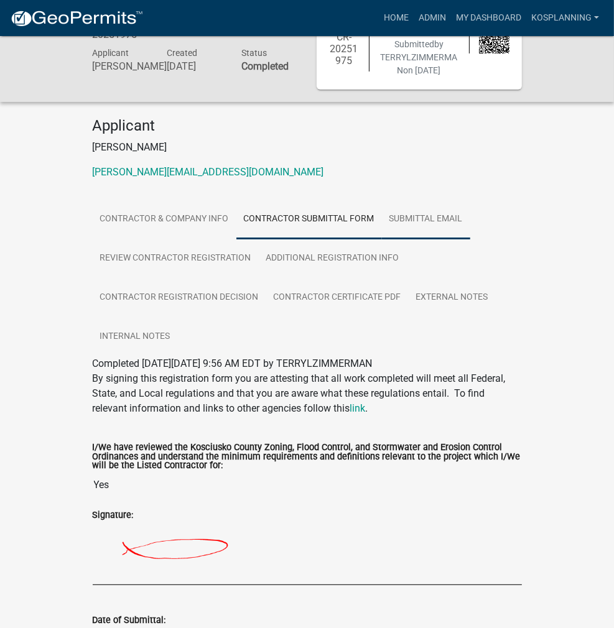
click at [382, 207] on link "Submittal Email" at bounding box center [426, 220] width 88 height 40
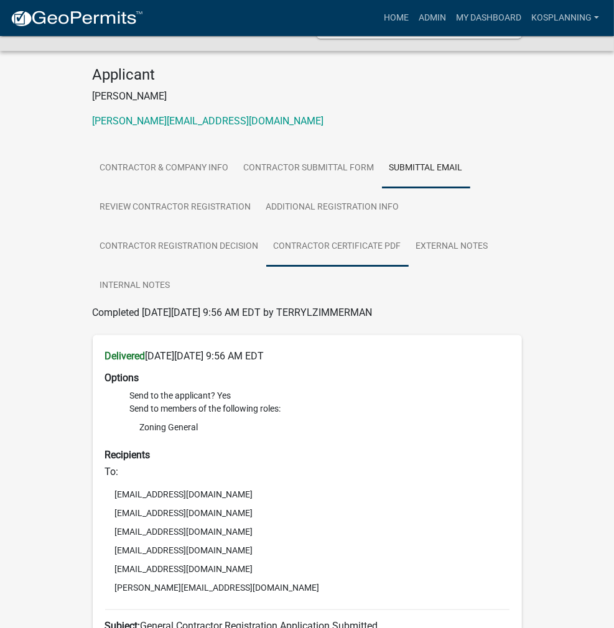
scroll to position [36, 0]
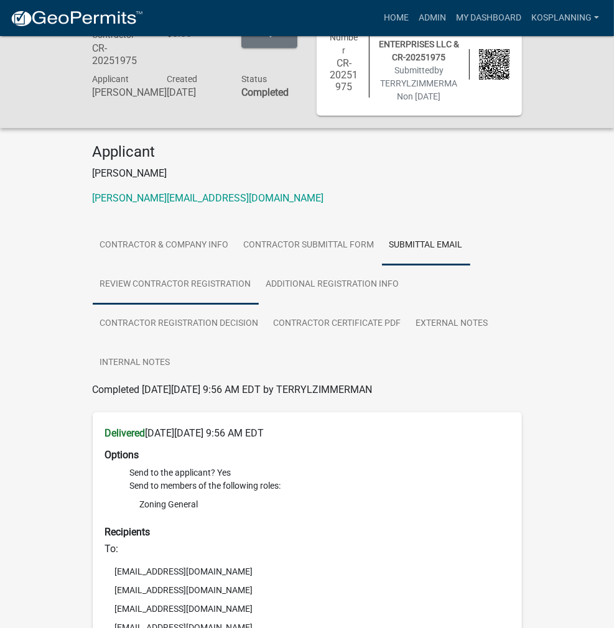
click at [259, 265] on link "Review Contractor Registration" at bounding box center [176, 285] width 166 height 40
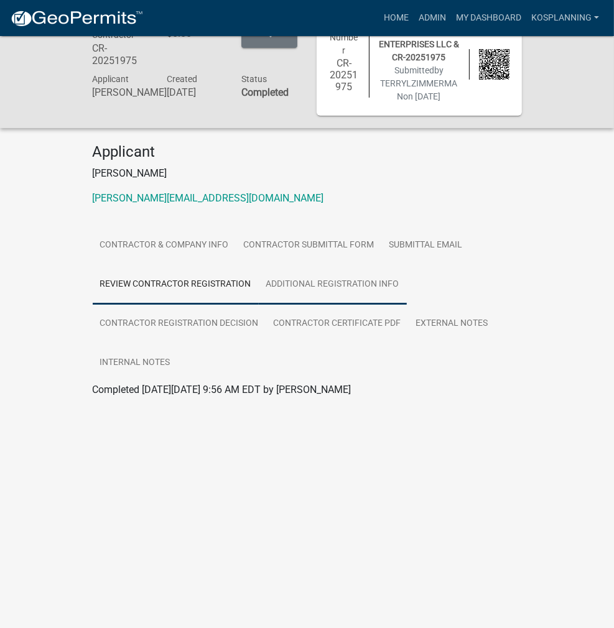
click at [259, 269] on link "Additional Registration Info" at bounding box center [333, 285] width 148 height 40
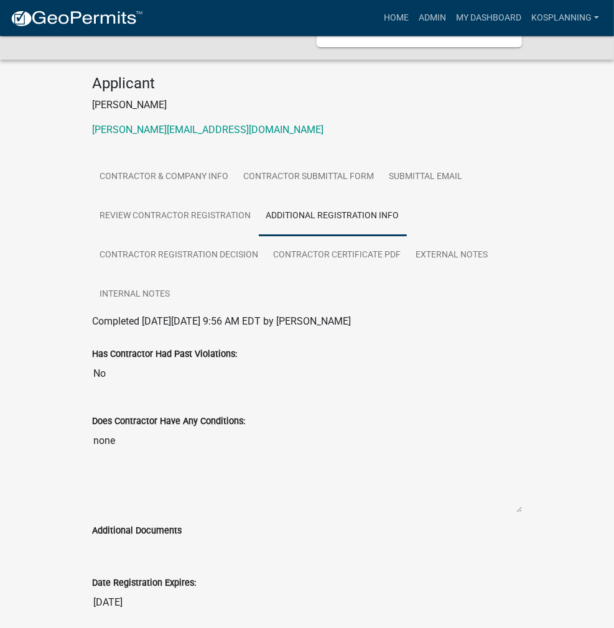
scroll to position [0, 0]
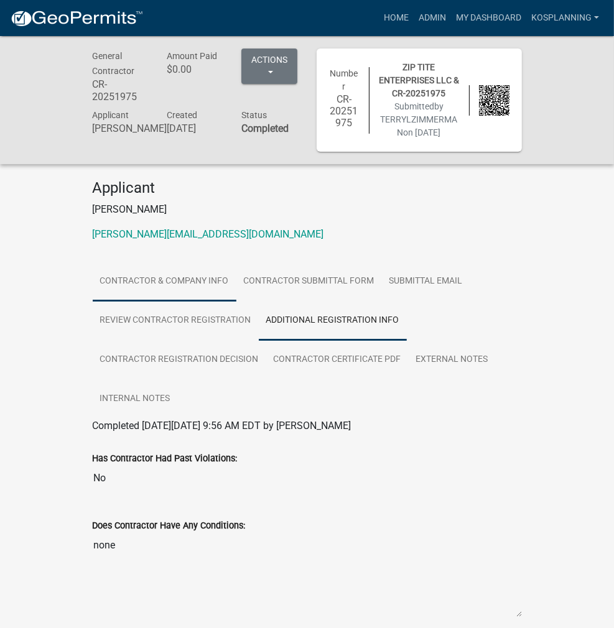
click at [129, 265] on link "Contractor & Company Info" at bounding box center [165, 282] width 144 height 40
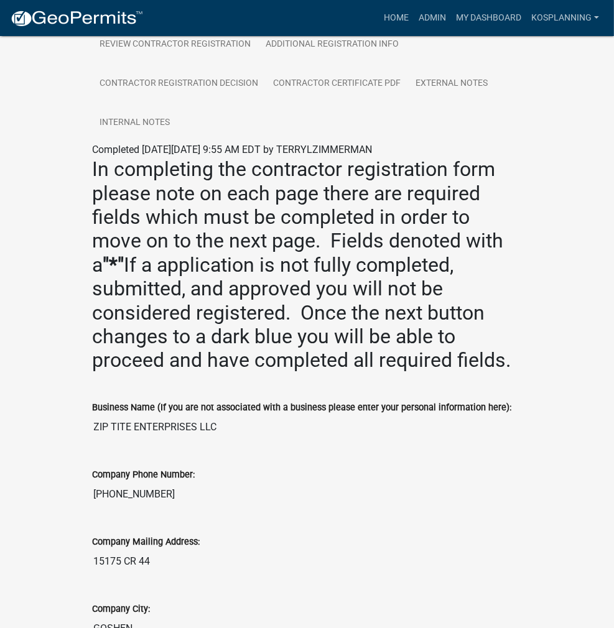
scroll to position [311, 0]
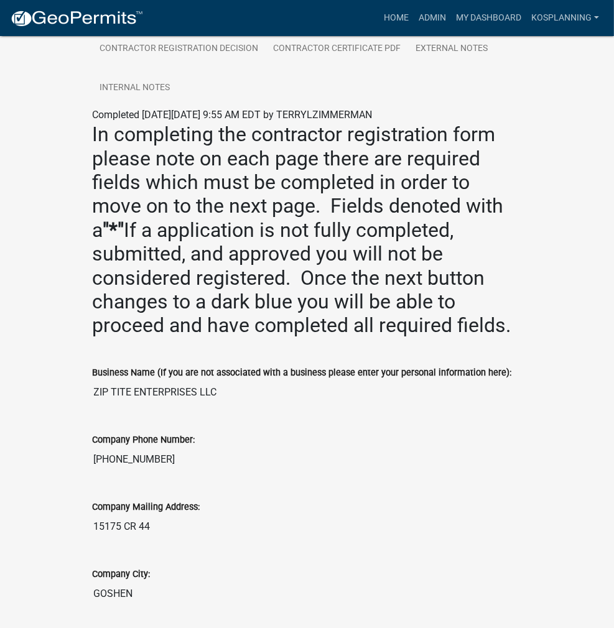
drag, startPoint x: 50, startPoint y: 358, endPoint x: 40, endPoint y: 366, distance: 12.8
click at [392, 25] on link "Home" at bounding box center [396, 18] width 35 height 24
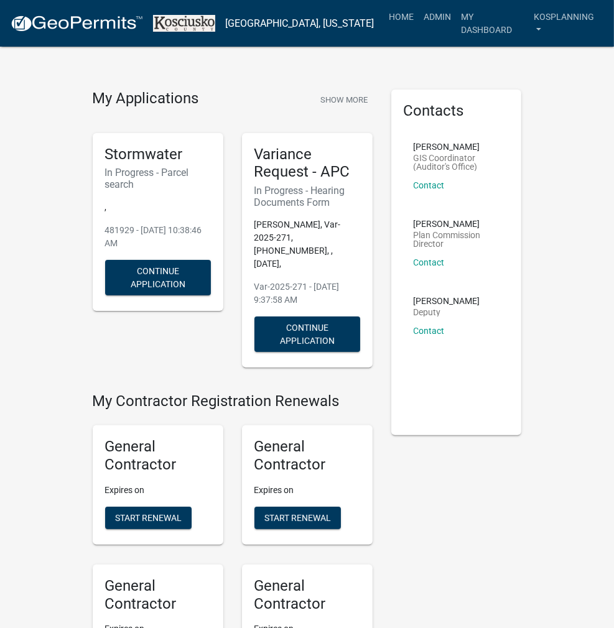
click at [428, 5] on nav "Kosciusko County, Indiana more_horiz Home Admin My Dashboard kosplanning Admin …" at bounding box center [307, 23] width 614 height 47
click at [431, 11] on link "Admin" at bounding box center [437, 17] width 37 height 24
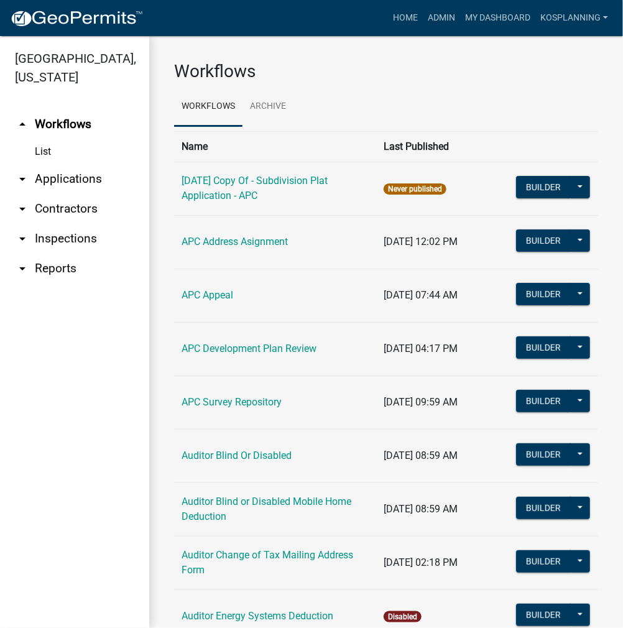
click at [80, 176] on link "arrow_drop_down Applications" at bounding box center [74, 179] width 149 height 30
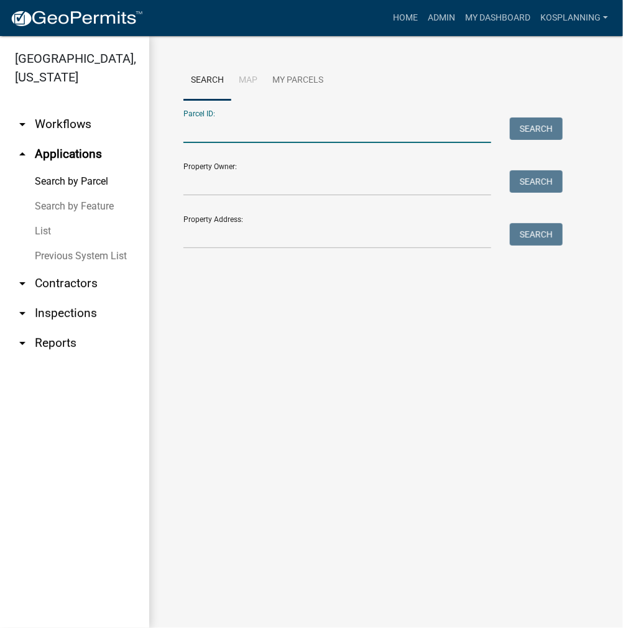
click at [209, 134] on input "Parcel ID:" at bounding box center [337, 129] width 308 height 25
click at [217, 132] on input "0209080020" at bounding box center [337, 129] width 308 height 25
drag, startPoint x: 254, startPoint y: 134, endPoint x: 151, endPoint y: 132, distance: 102.6
click at [150, 135] on div "Search Map My Parcels Parcel ID: 020908020 Search Property Owner: Search Proper…" at bounding box center [386, 180] width 474 height 288
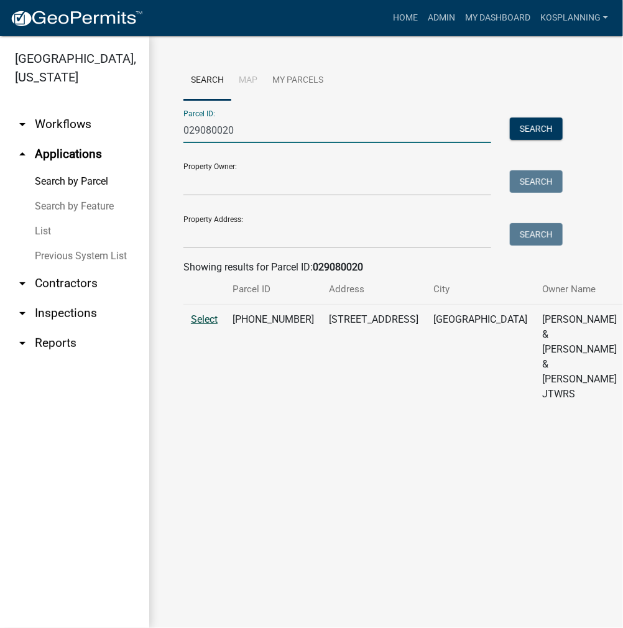
type input "029080020"
click at [214, 325] on span "Select" at bounding box center [204, 319] width 27 height 12
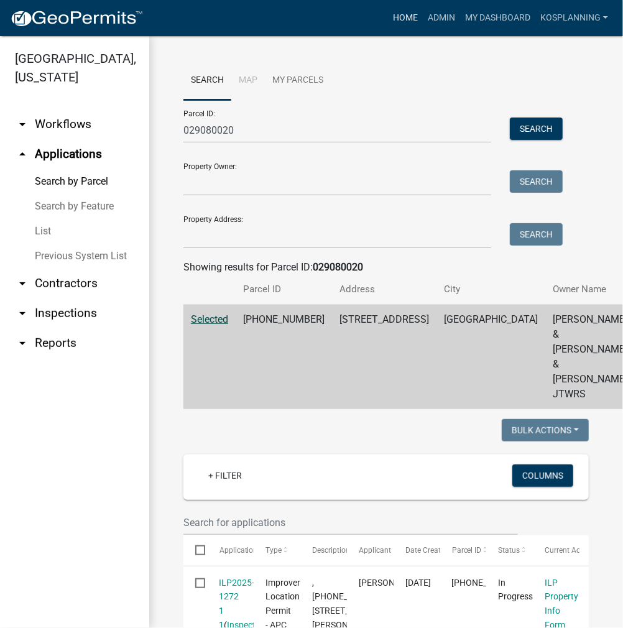
click at [413, 27] on link "Home" at bounding box center [405, 18] width 35 height 24
